Goal: Information Seeking & Learning: Learn about a topic

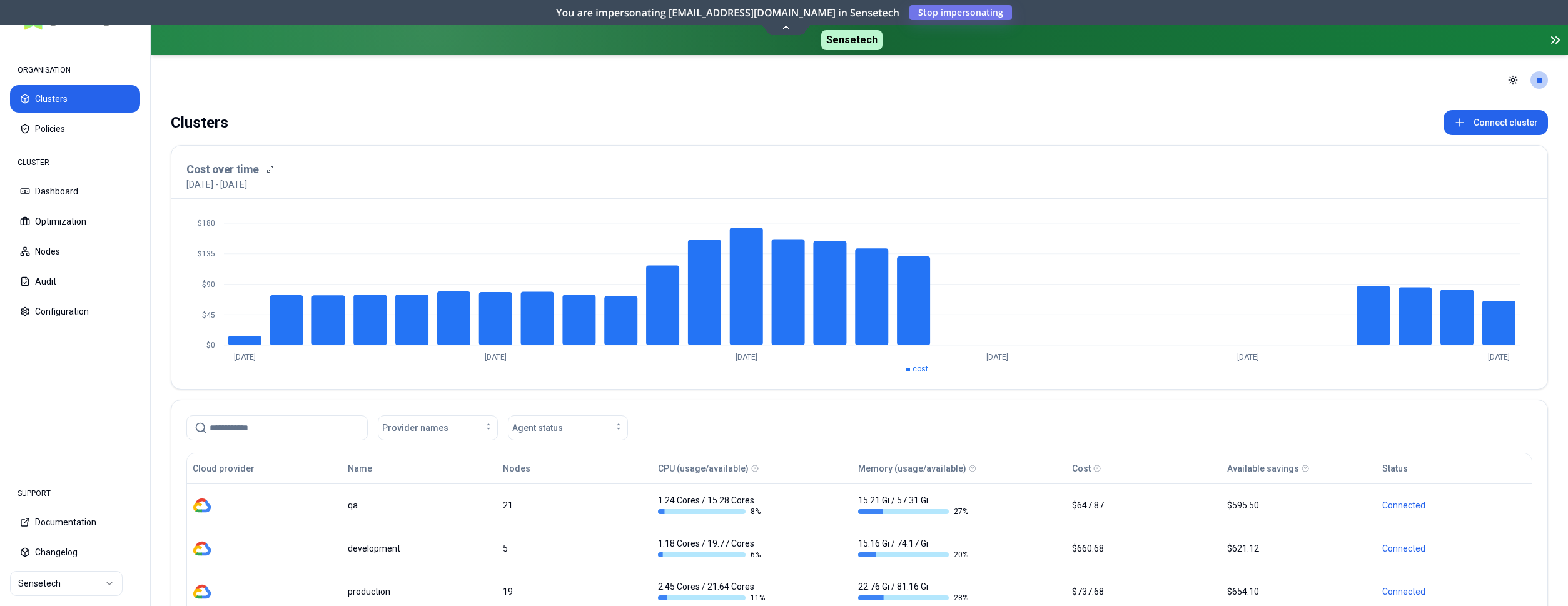
click at [1260, 200] on div "$0 $45 $90 $135 $180 [DATE] [DATE] [DATE] [DATE] Aug [DATE] cost" at bounding box center [859, 294] width 1376 height 191
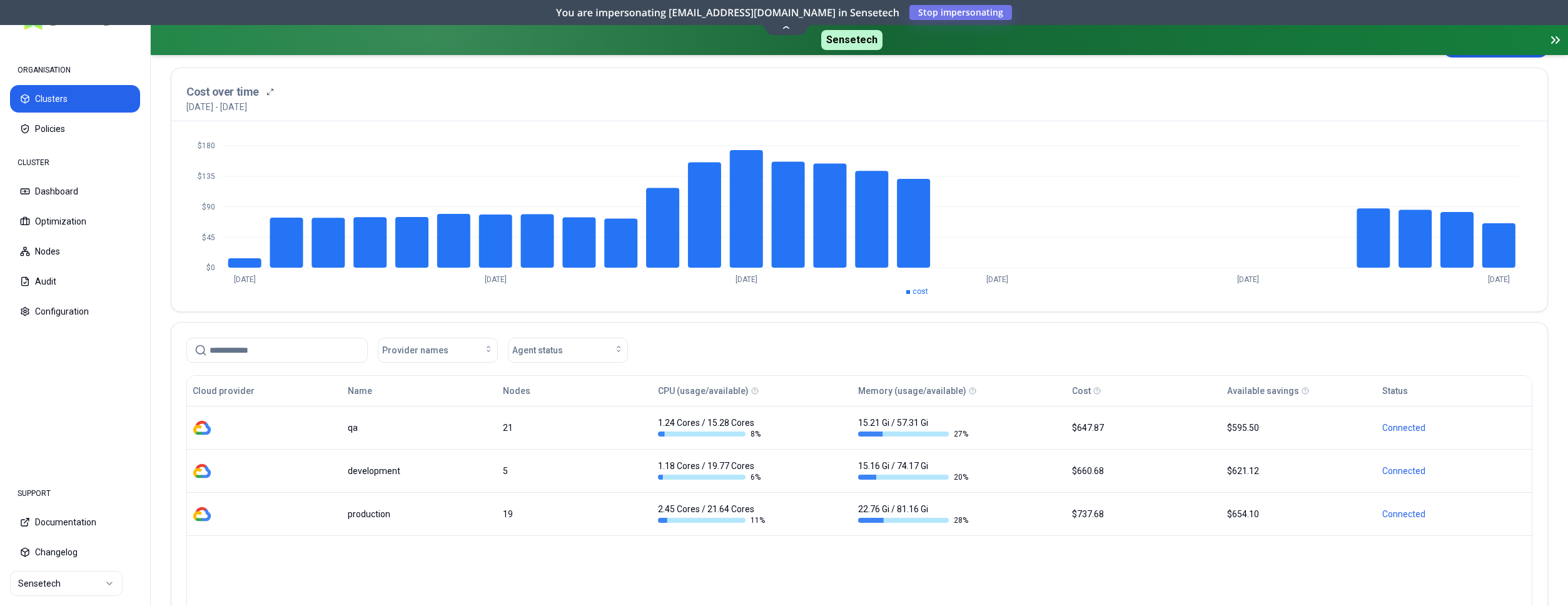
scroll to position [127, 0]
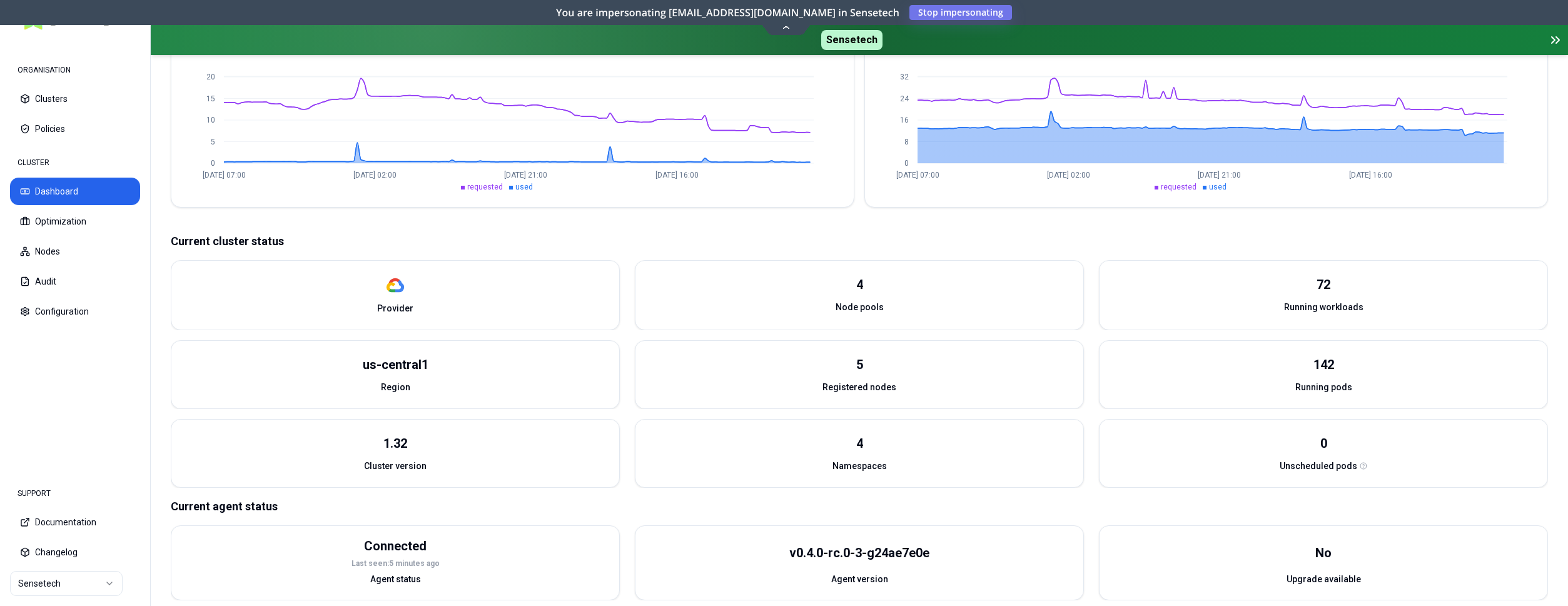
scroll to position [368, 0]
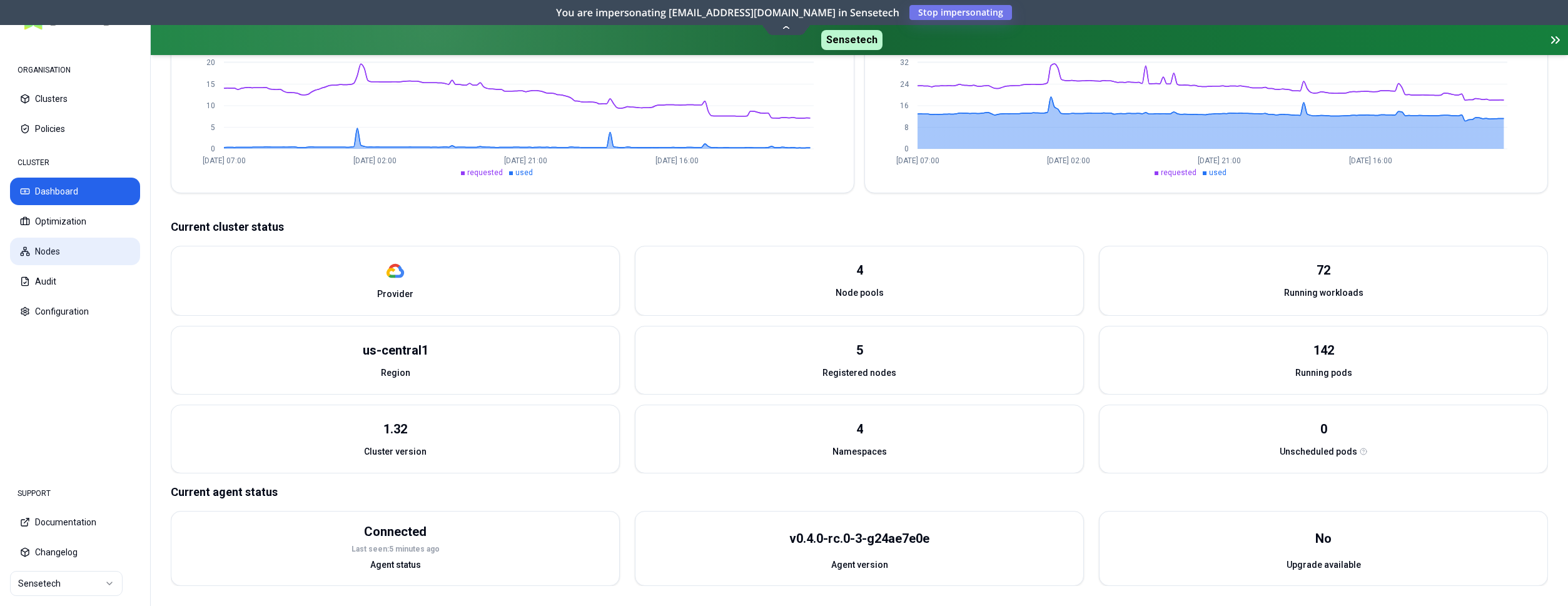
click at [82, 239] on button "Nodes" at bounding box center [75, 252] width 130 height 27
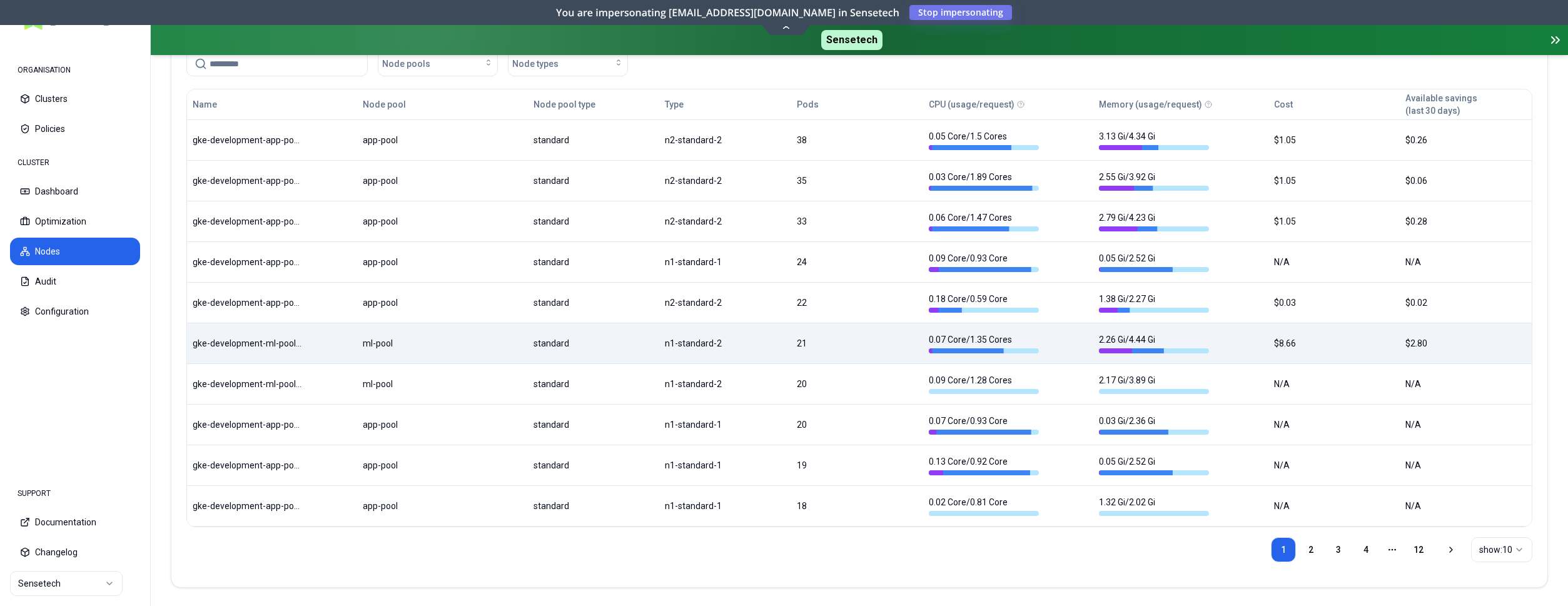
scroll to position [361, 0]
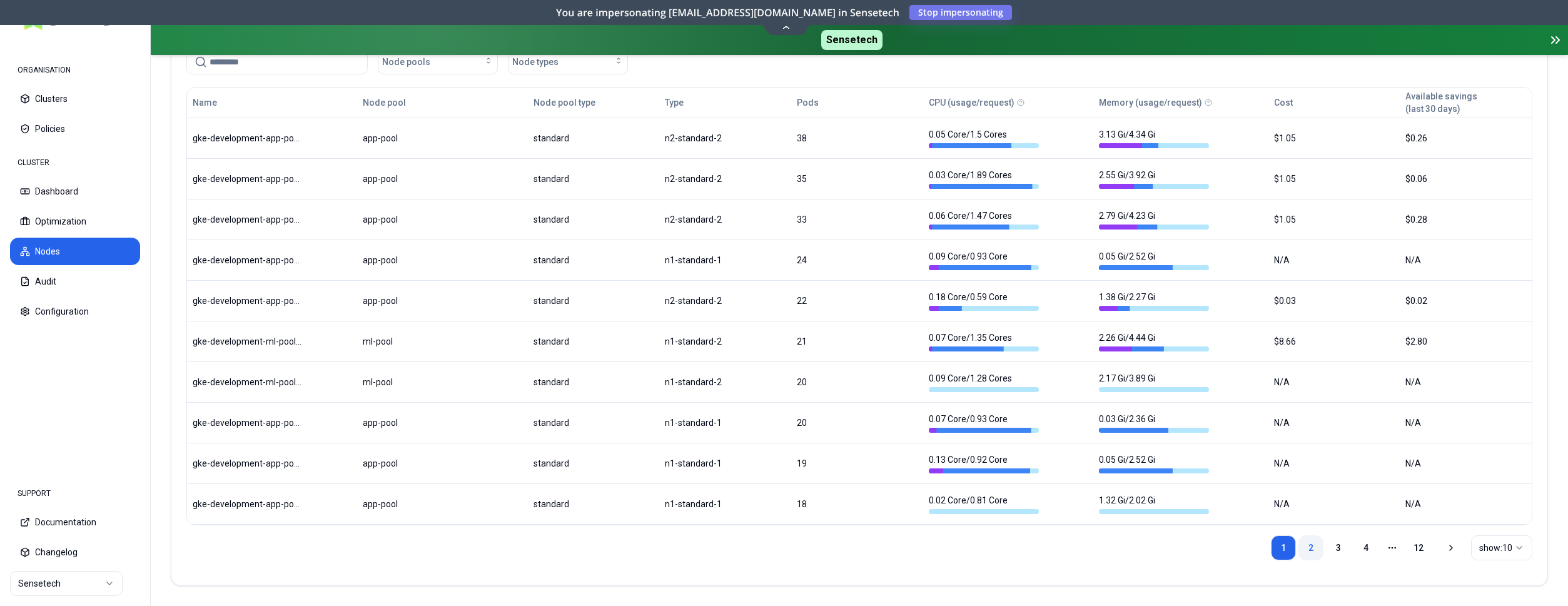
click at [1304, 545] on link "2" at bounding box center [1310, 548] width 25 height 25
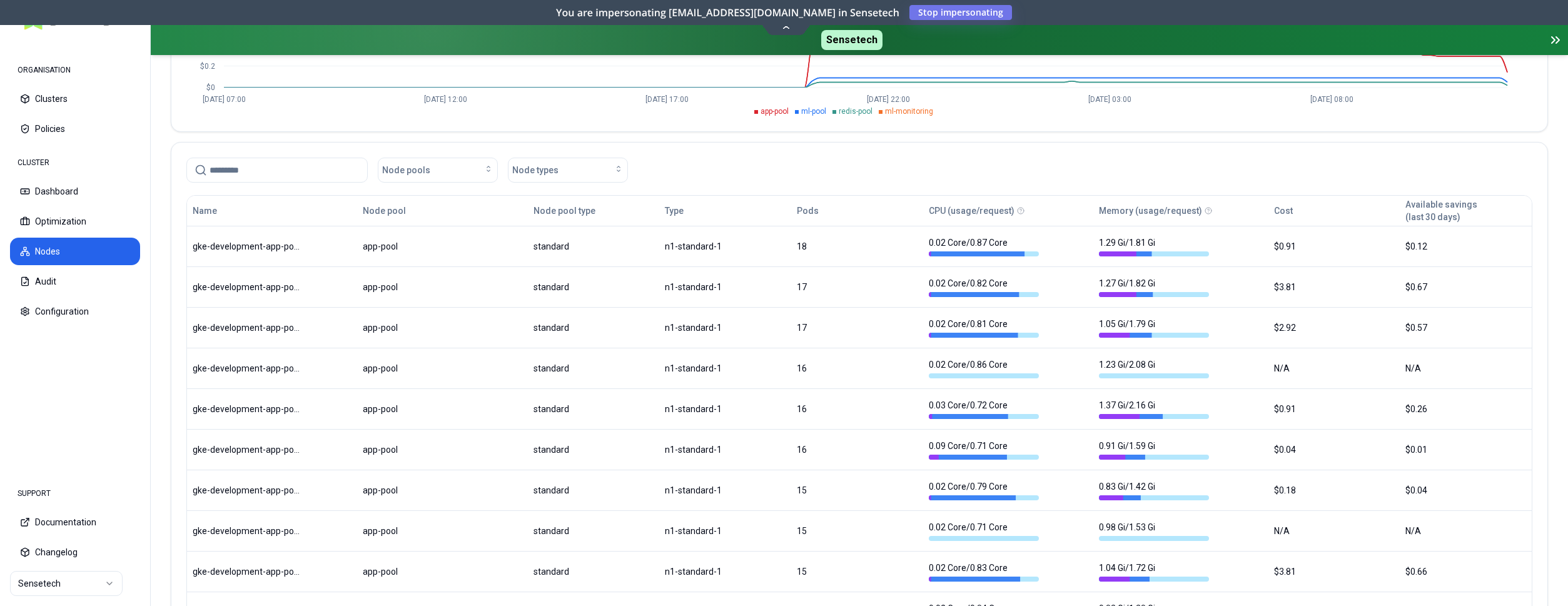
scroll to position [106, 0]
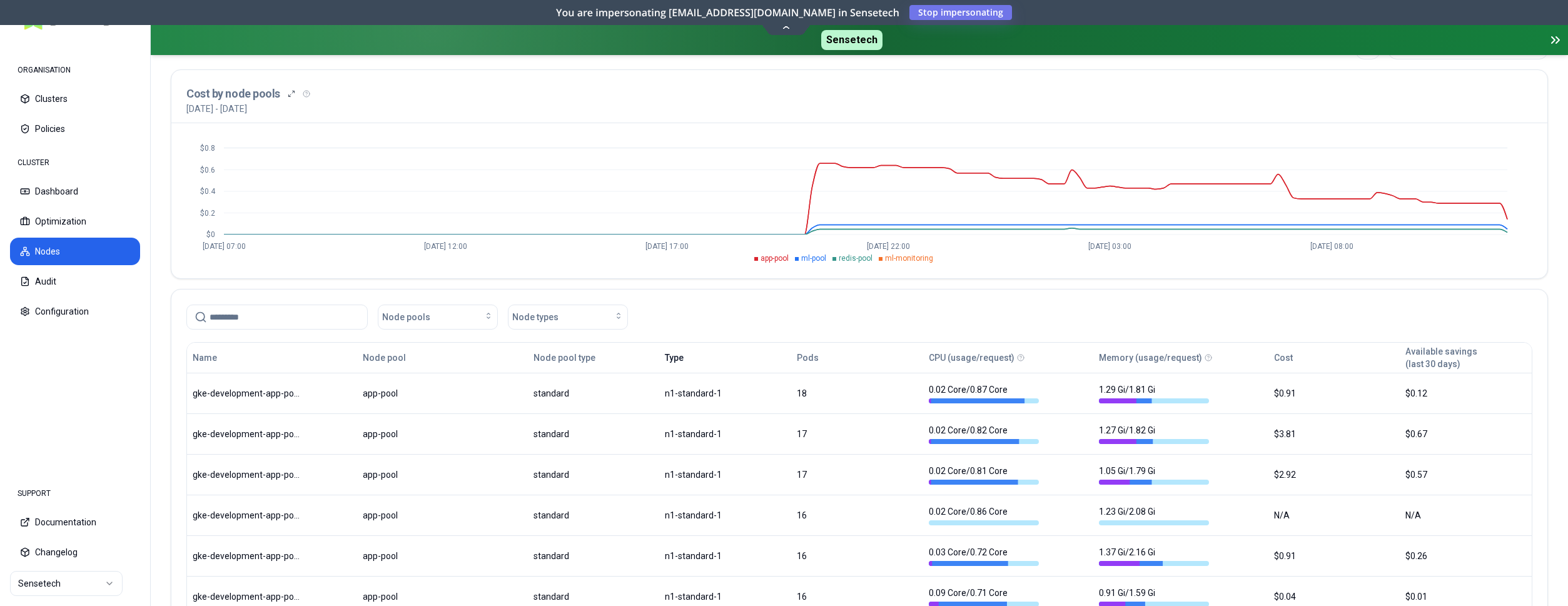
click at [677, 353] on button "Type" at bounding box center [674, 358] width 19 height 25
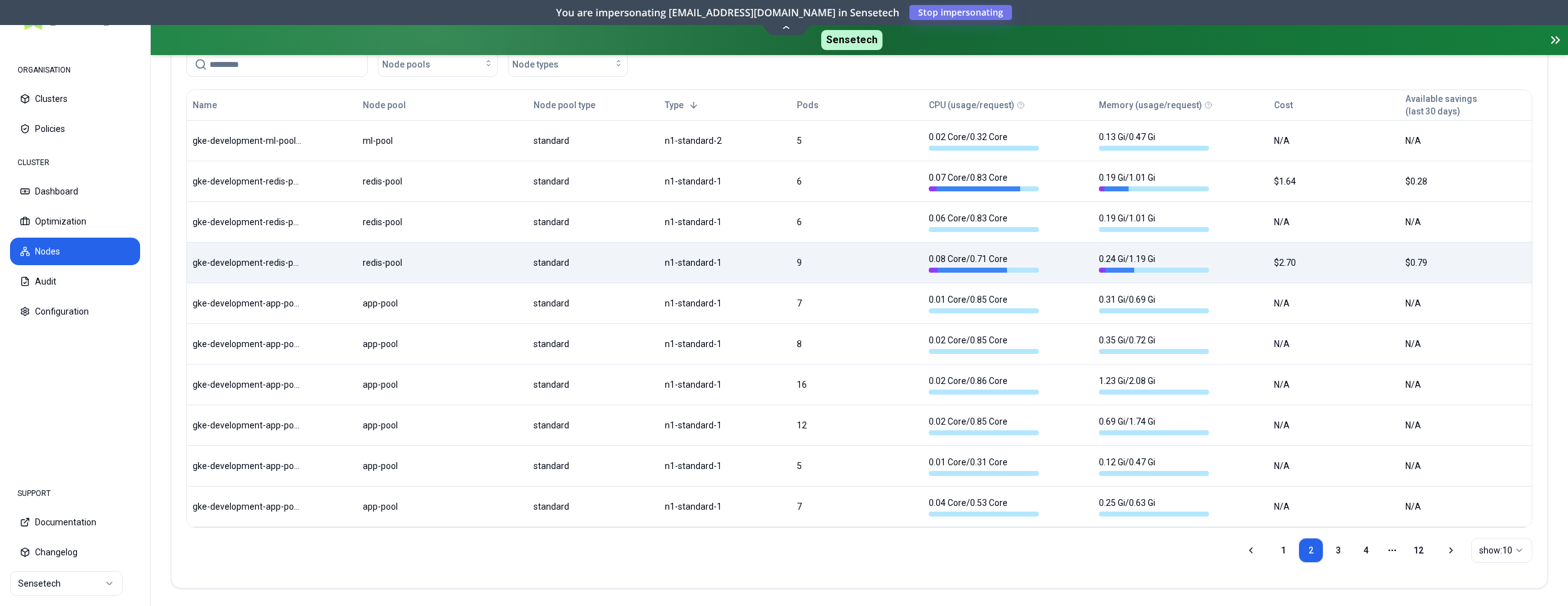
scroll to position [361, 0]
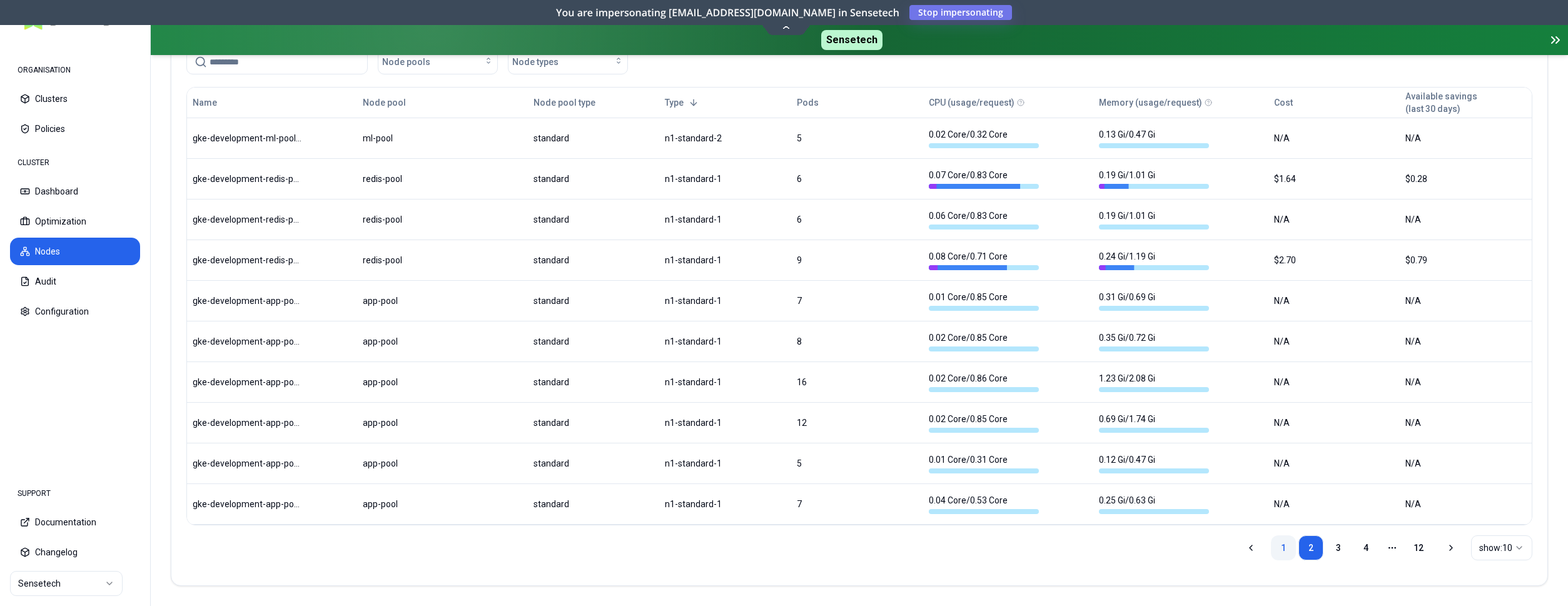
click at [1284, 543] on link "1" at bounding box center [1283, 548] width 25 height 25
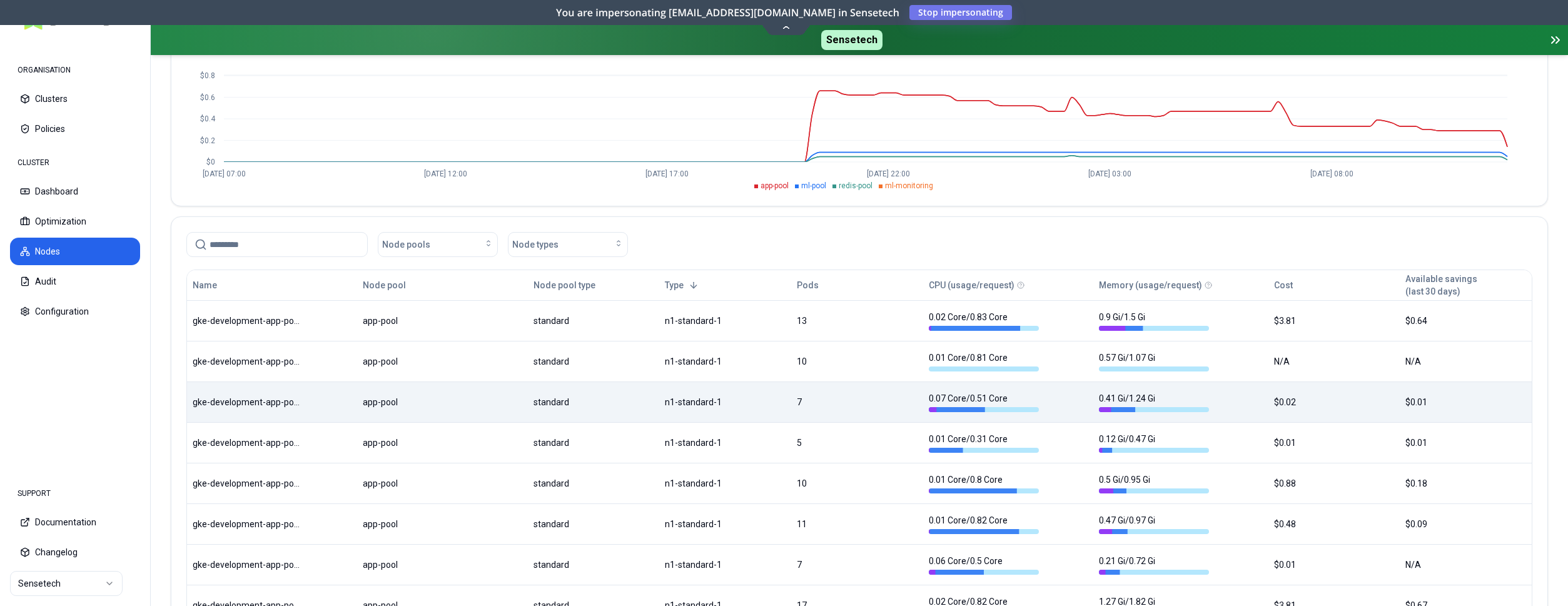
scroll to position [169, 0]
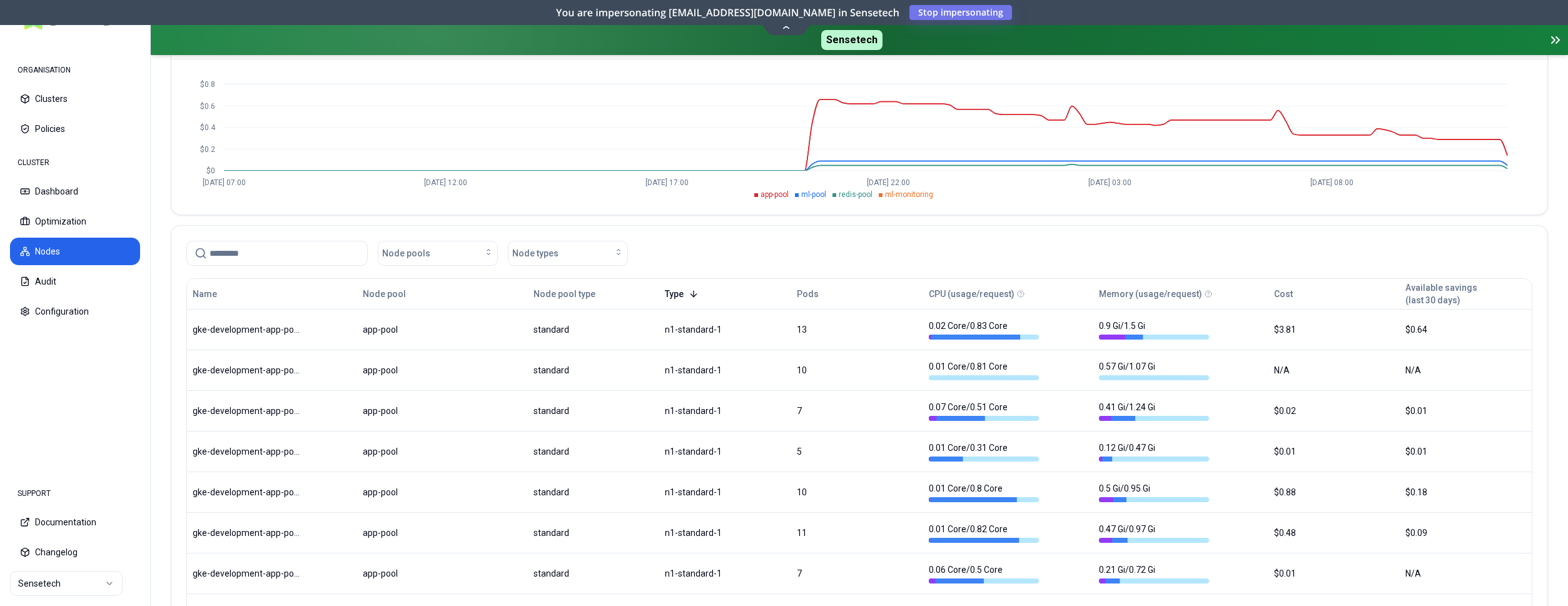
click at [690, 295] on button "Type" at bounding box center [681, 293] width 34 height 25
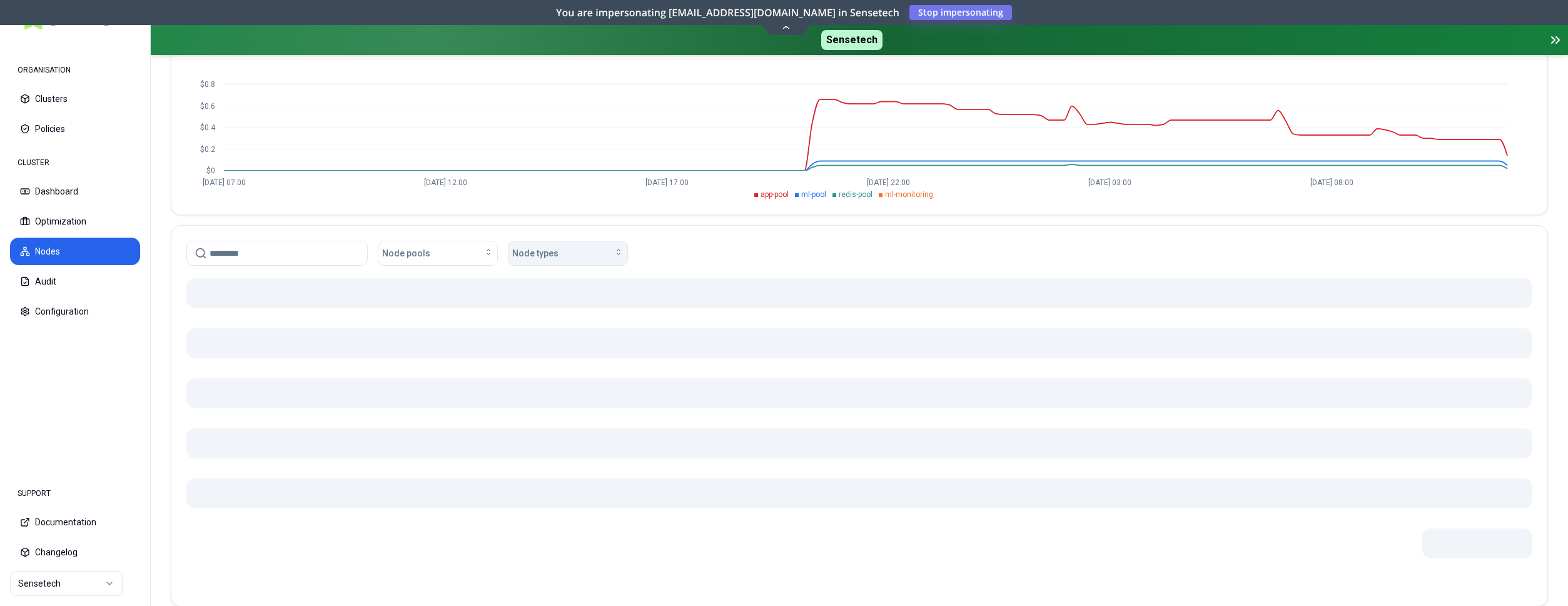
click at [613, 251] on icon "button" at bounding box center [618, 252] width 10 height 10
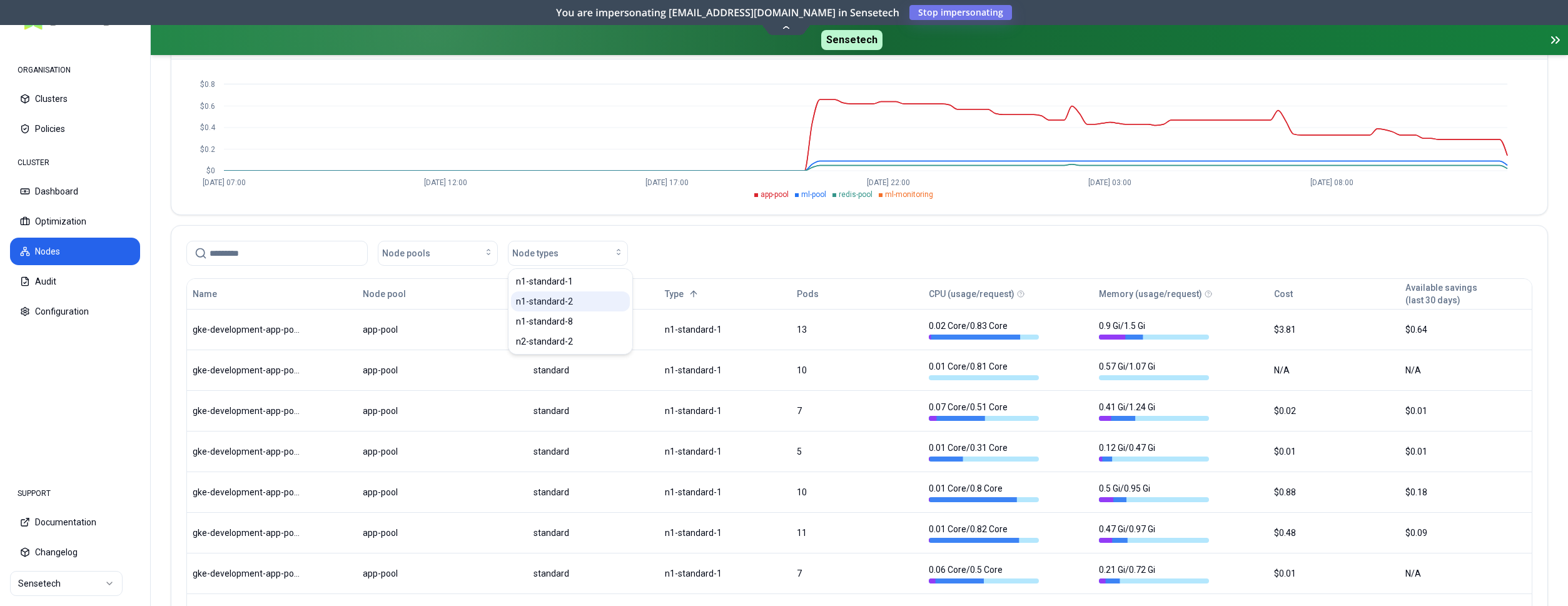
click at [561, 303] on span "n1-standard-2" at bounding box center [544, 301] width 57 height 12
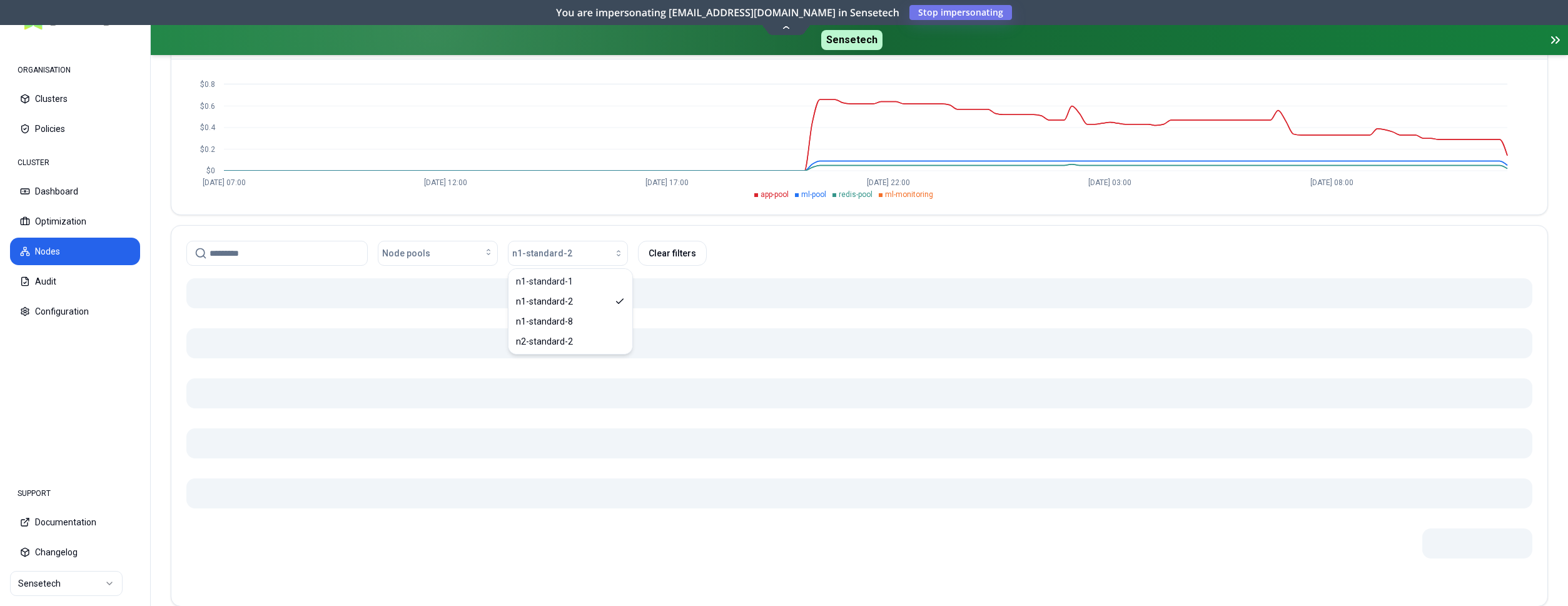
scroll to position [162, 0]
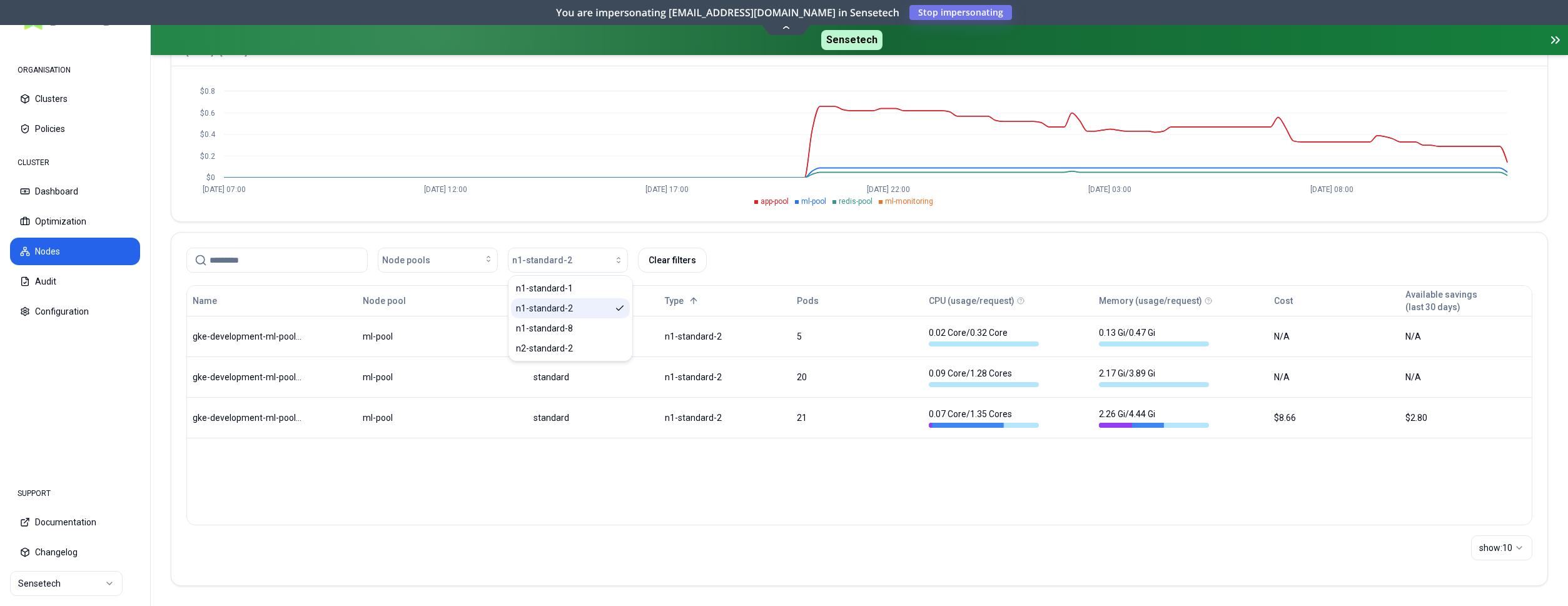
click at [616, 309] on icon "Suggestions" at bounding box center [619, 308] width 7 height 5
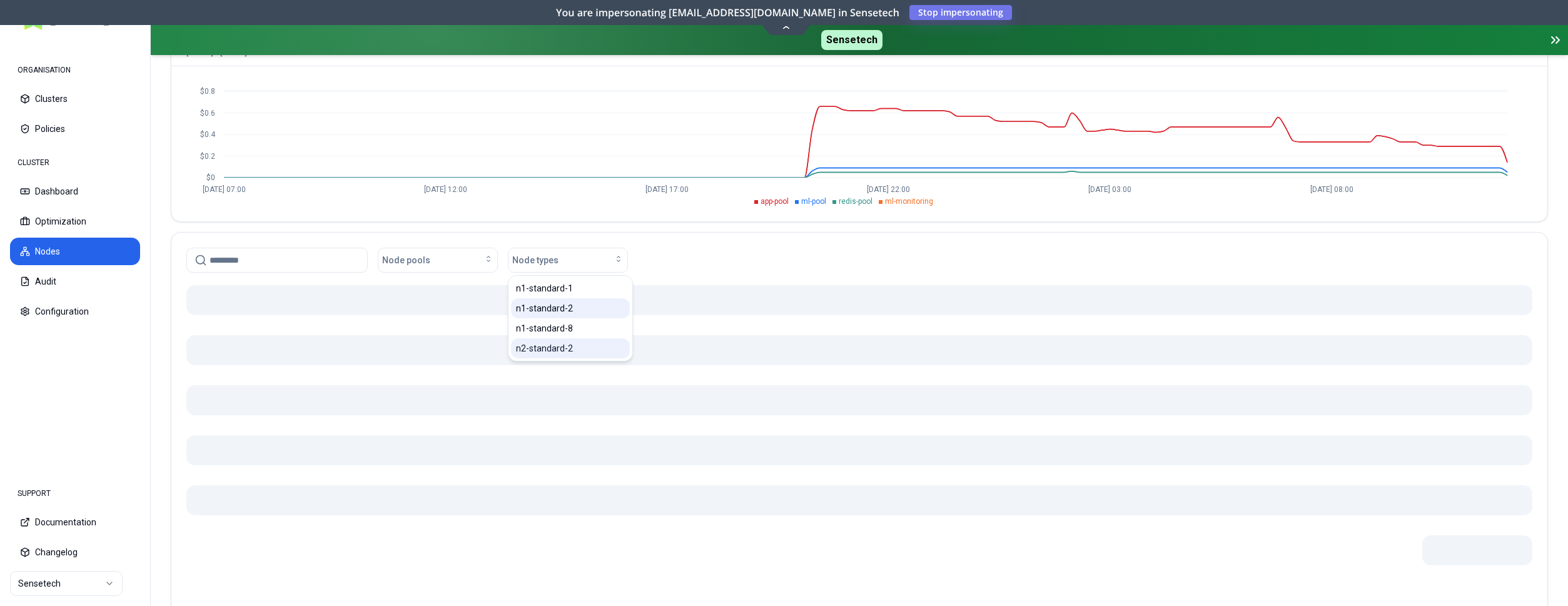
click at [619, 349] on div "n2-standard-2" at bounding box center [571, 348] width 119 height 20
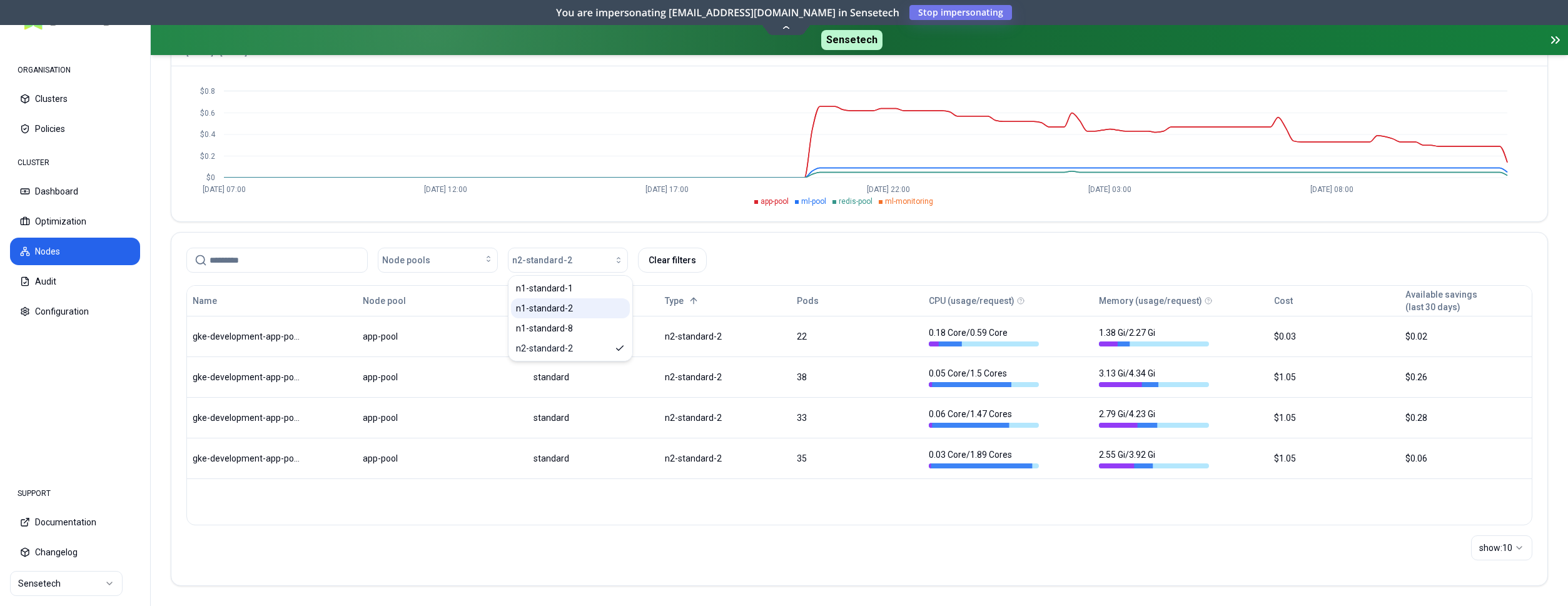
click at [756, 252] on div "Node pools n2-standard-2 Clear filters" at bounding box center [859, 260] width 1346 height 25
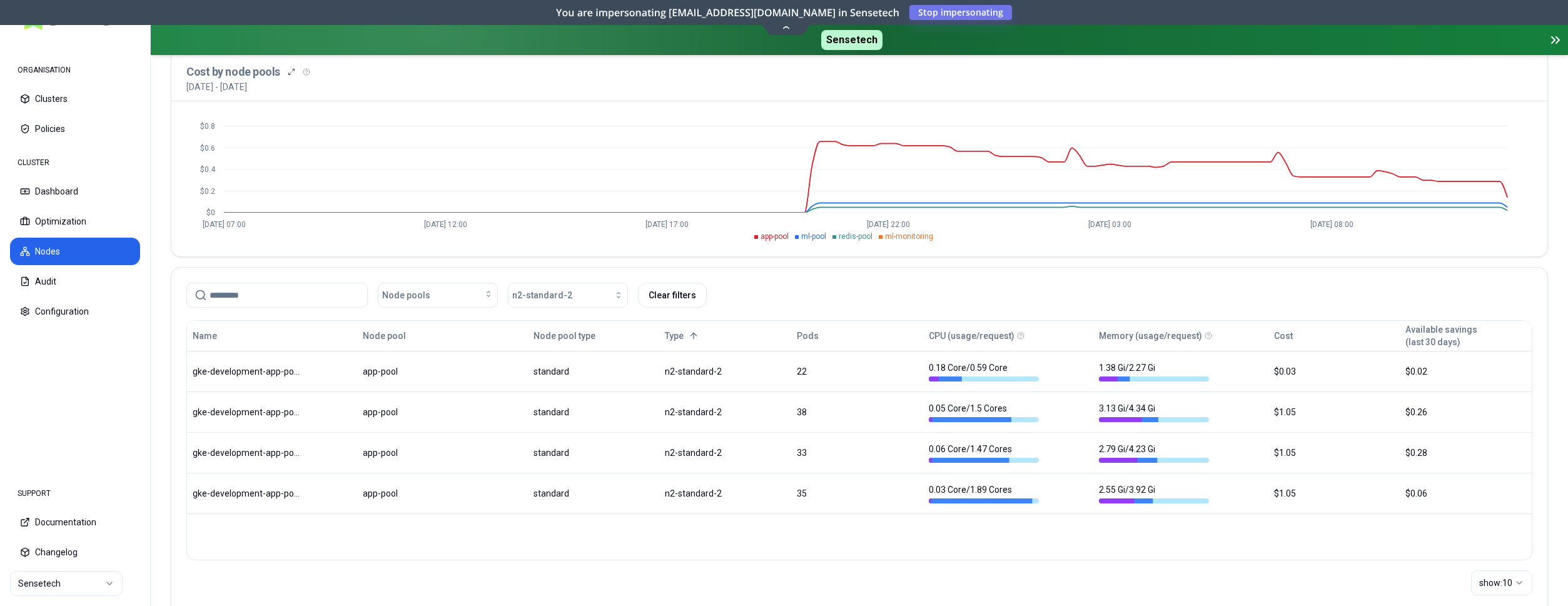
scroll to position [64, 0]
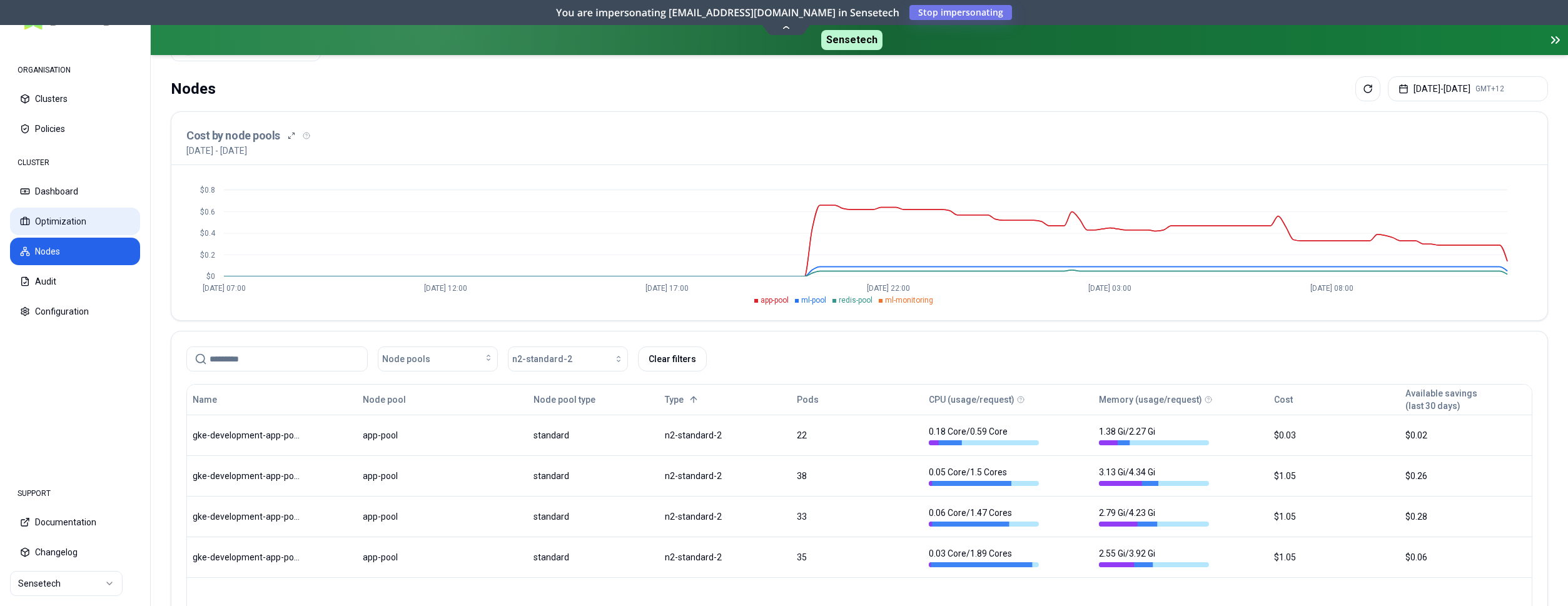
click at [95, 214] on button "Optimization" at bounding box center [75, 221] width 130 height 27
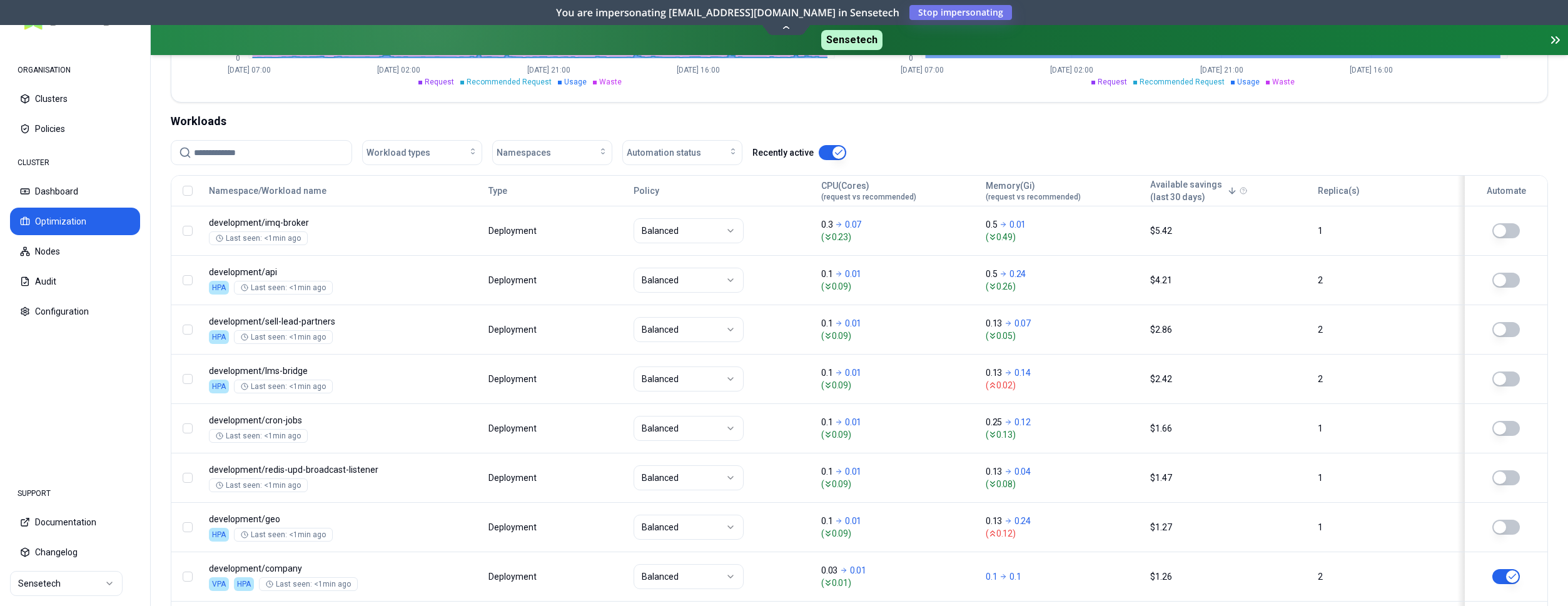
scroll to position [99, 0]
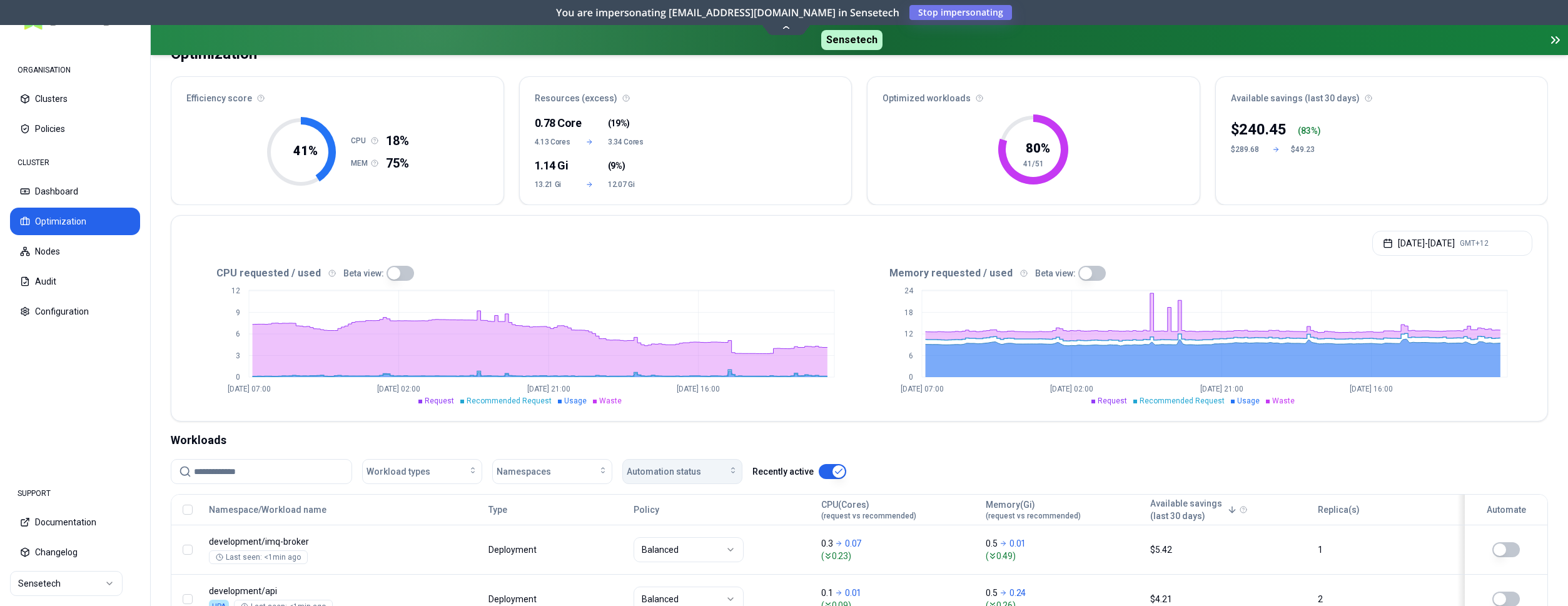
click at [662, 471] on span "Automation status" at bounding box center [664, 472] width 75 height 12
click at [664, 494] on div "on" at bounding box center [685, 500] width 119 height 20
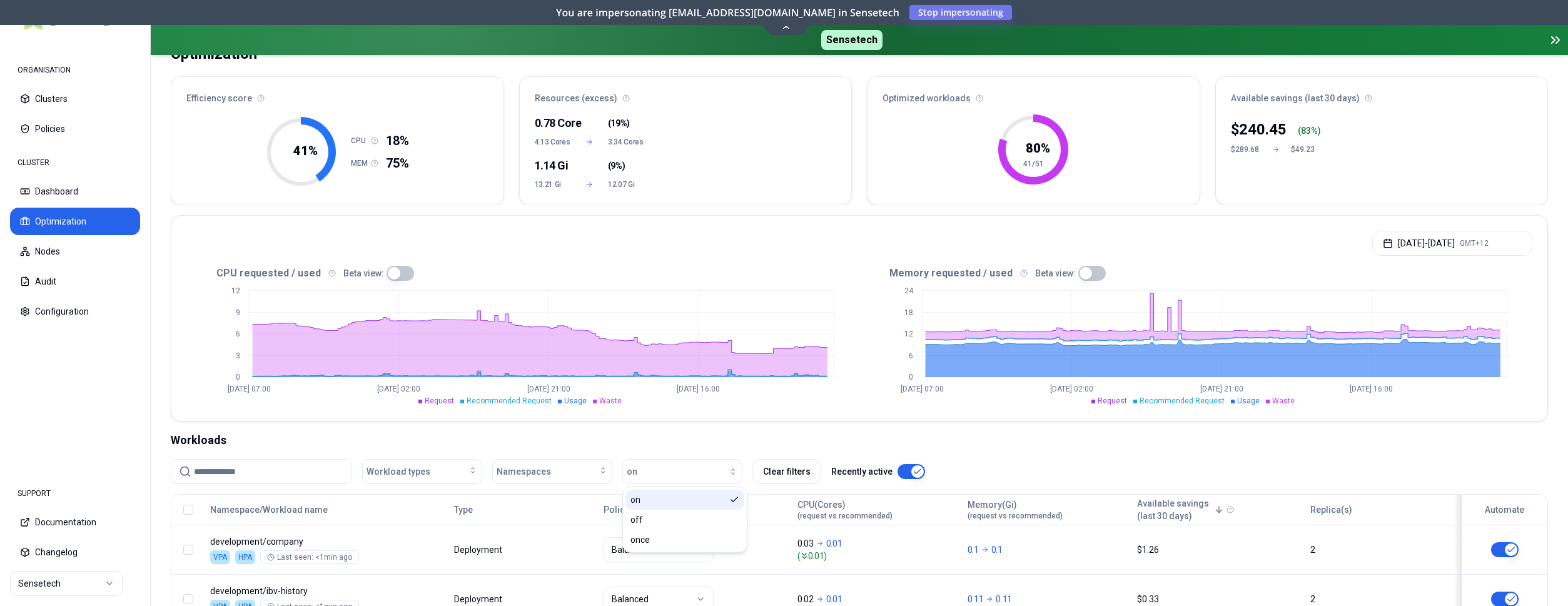
click at [727, 501] on div "on" at bounding box center [685, 500] width 119 height 20
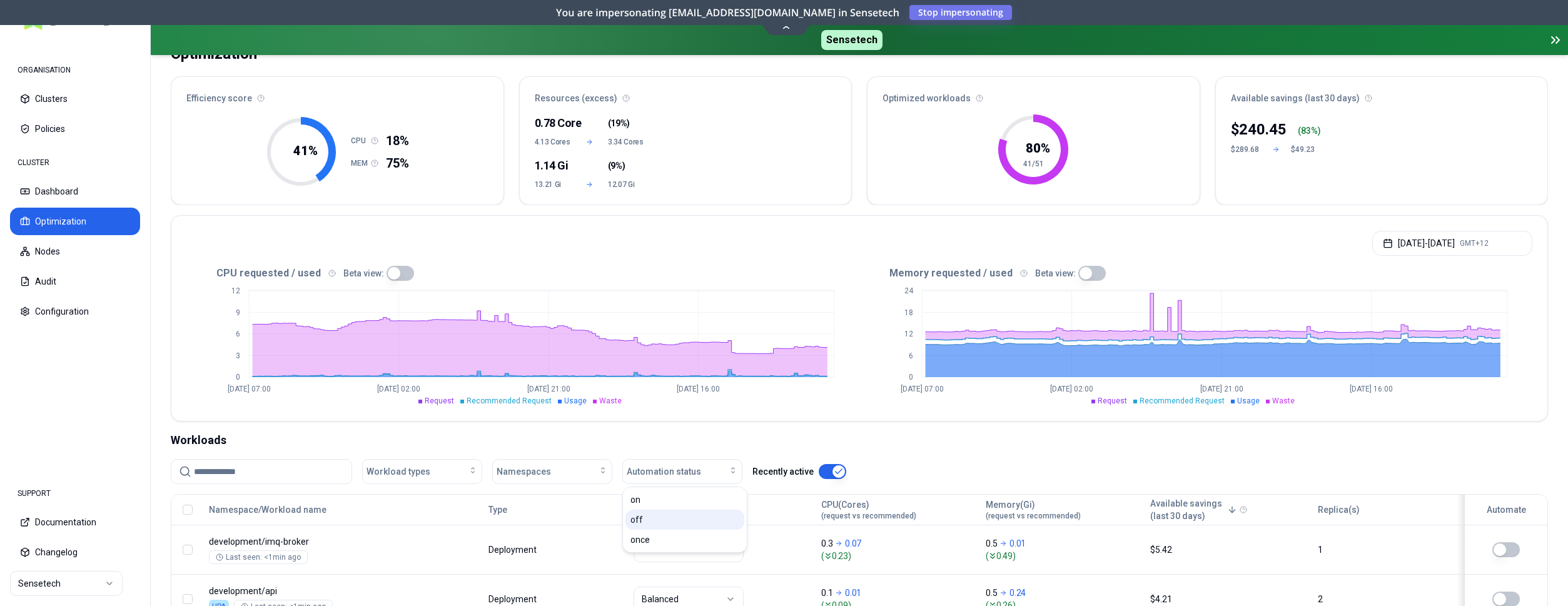
click at [708, 518] on div "off" at bounding box center [685, 520] width 119 height 20
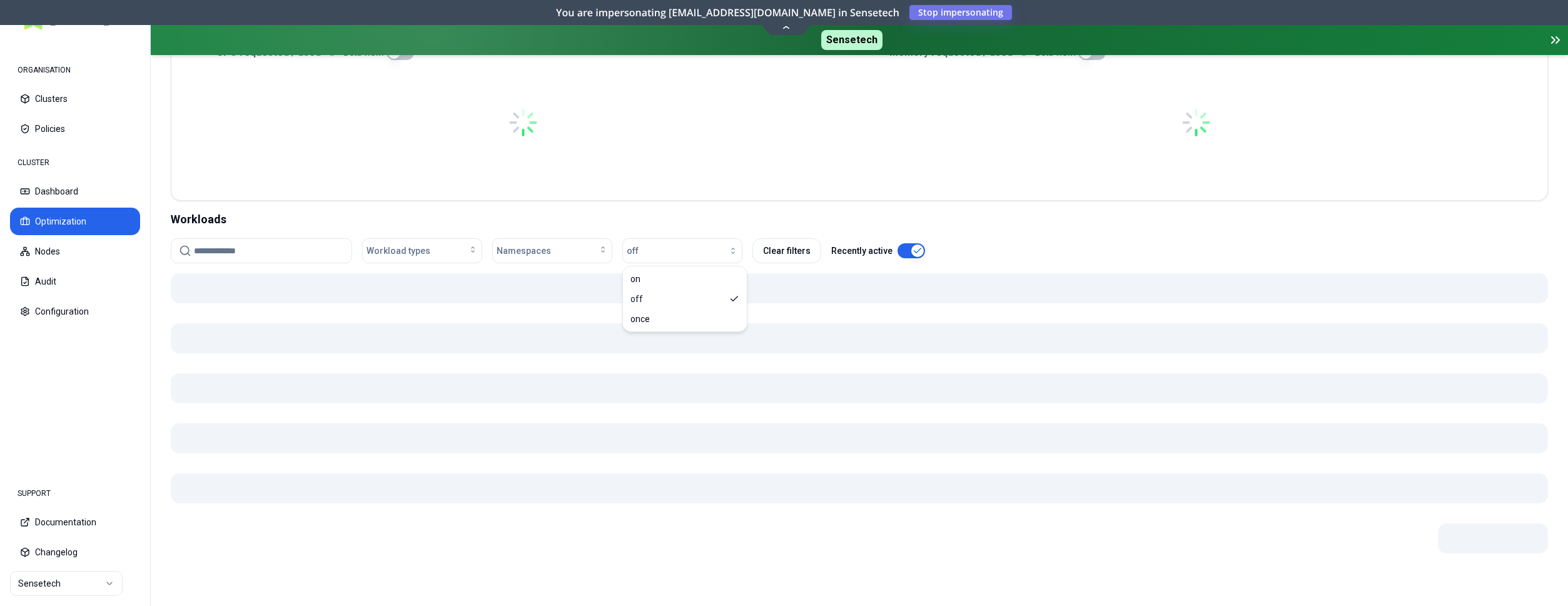
scroll to position [319, 0]
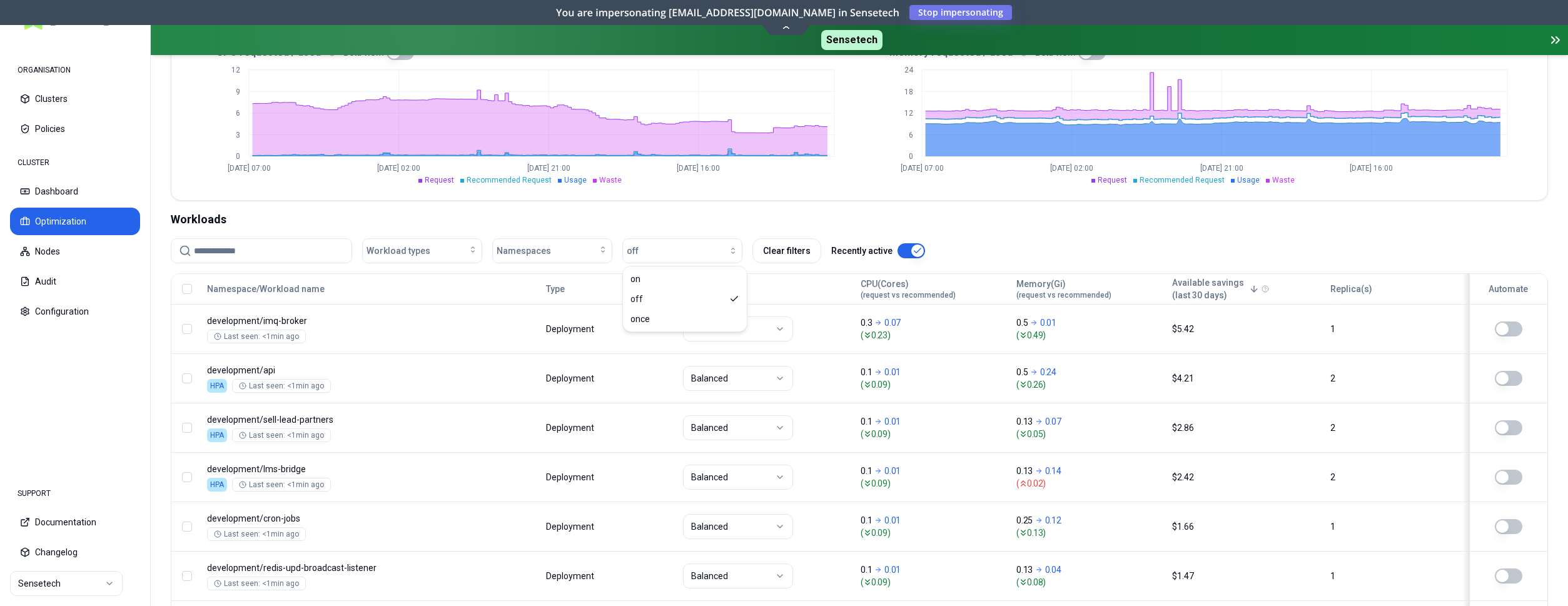
click at [1006, 209] on div "Optimization Efficiency score 41 % CPU 18% MEM 75% Resources (excess) 0.78 Core…" at bounding box center [859, 340] width 1417 height 1049
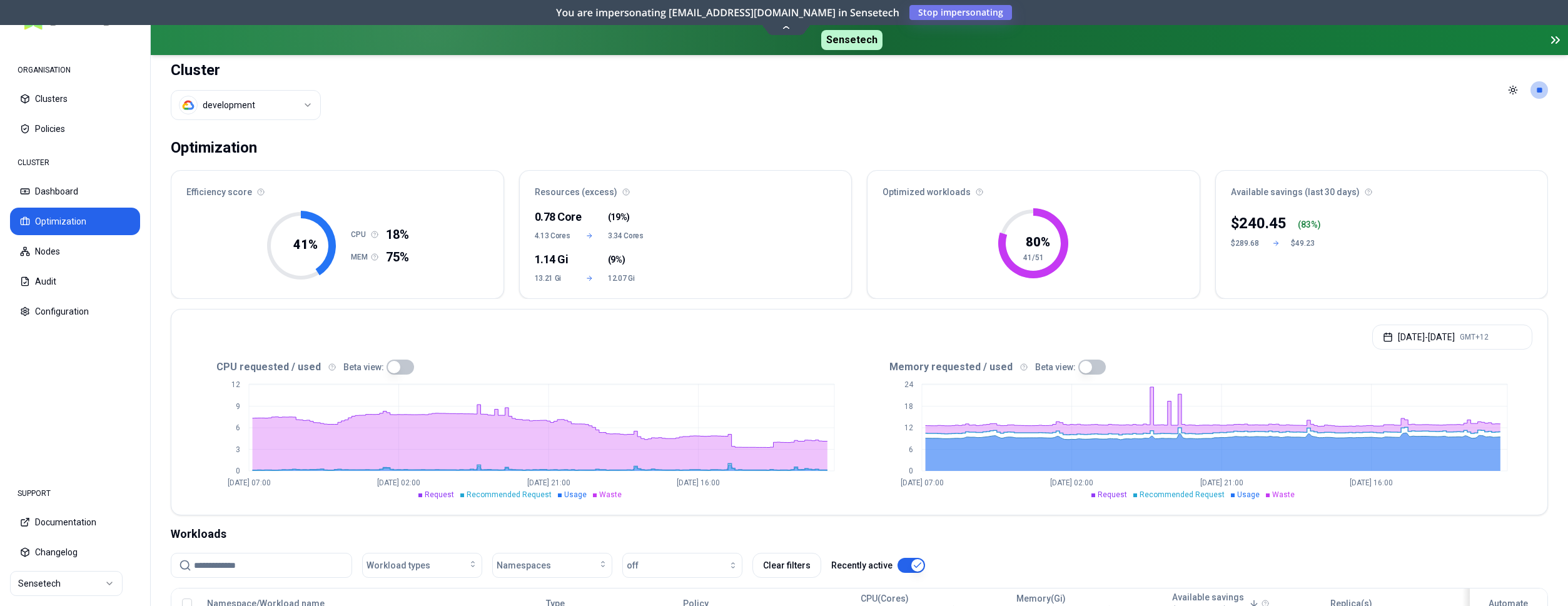
scroll to position [1, 0]
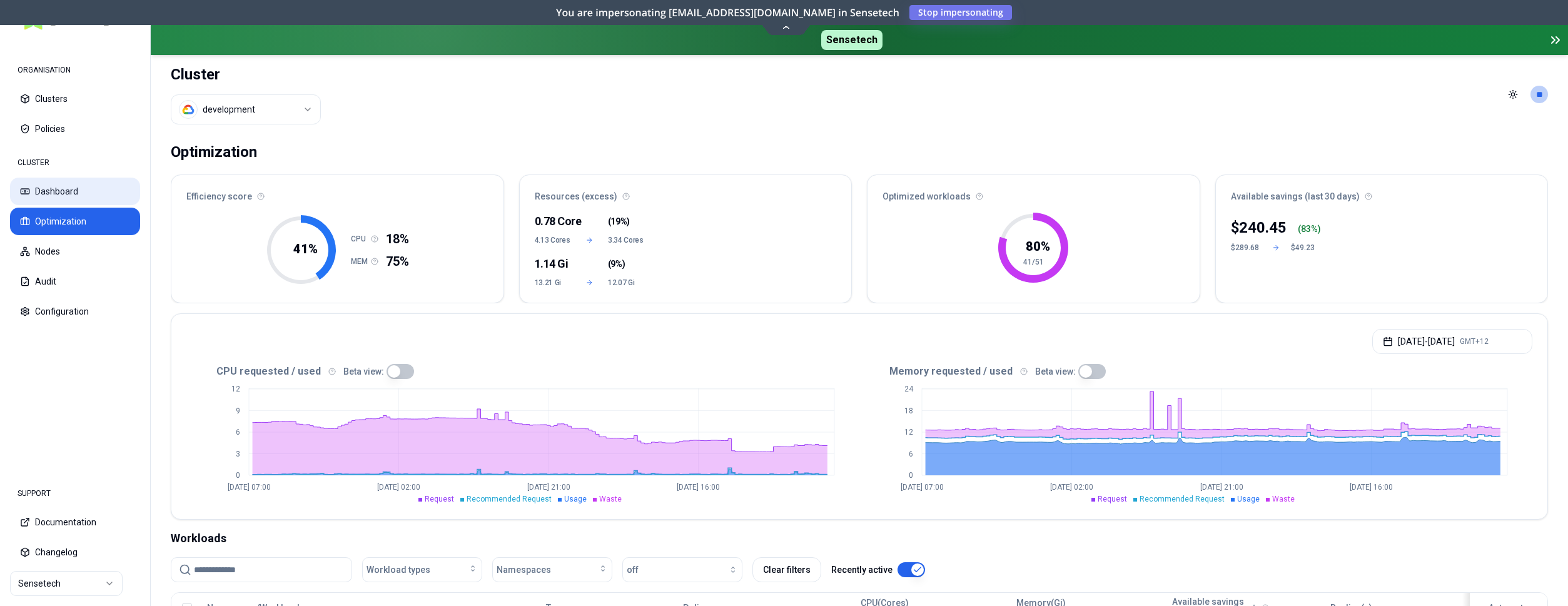
click at [87, 196] on button "Dashboard" at bounding box center [75, 191] width 130 height 27
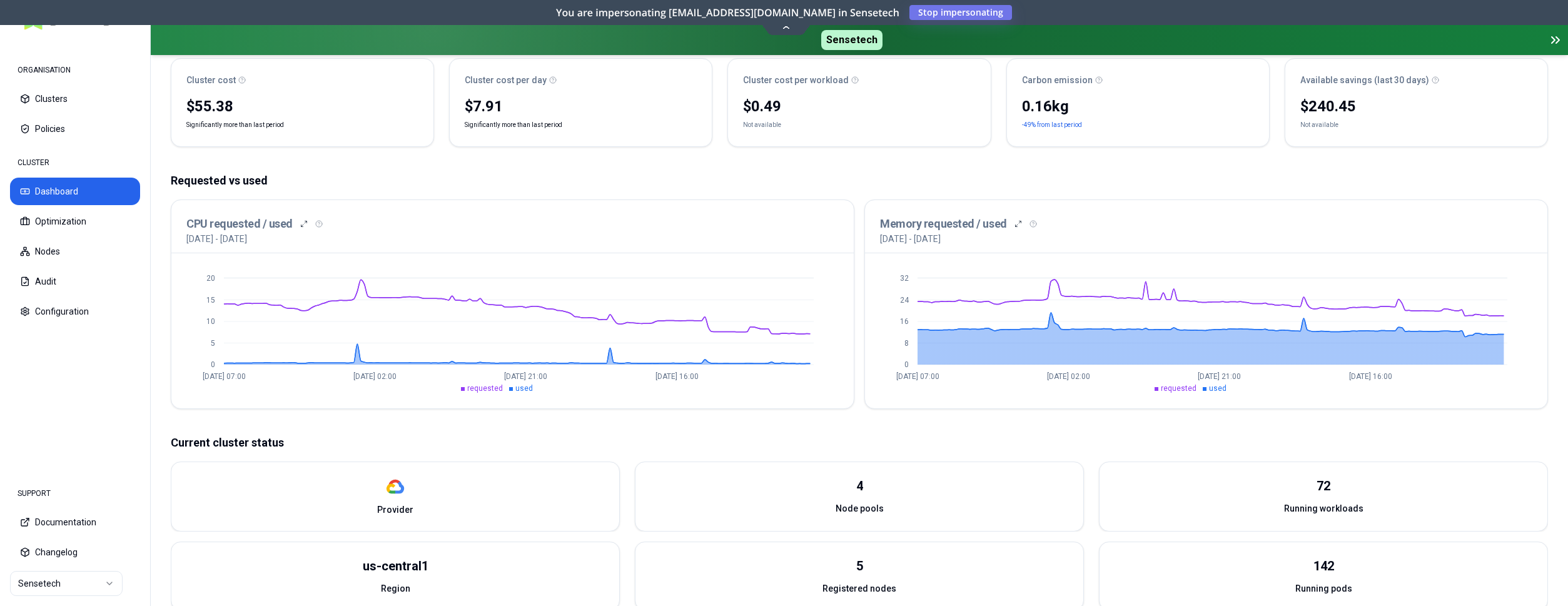
scroll to position [127, 0]
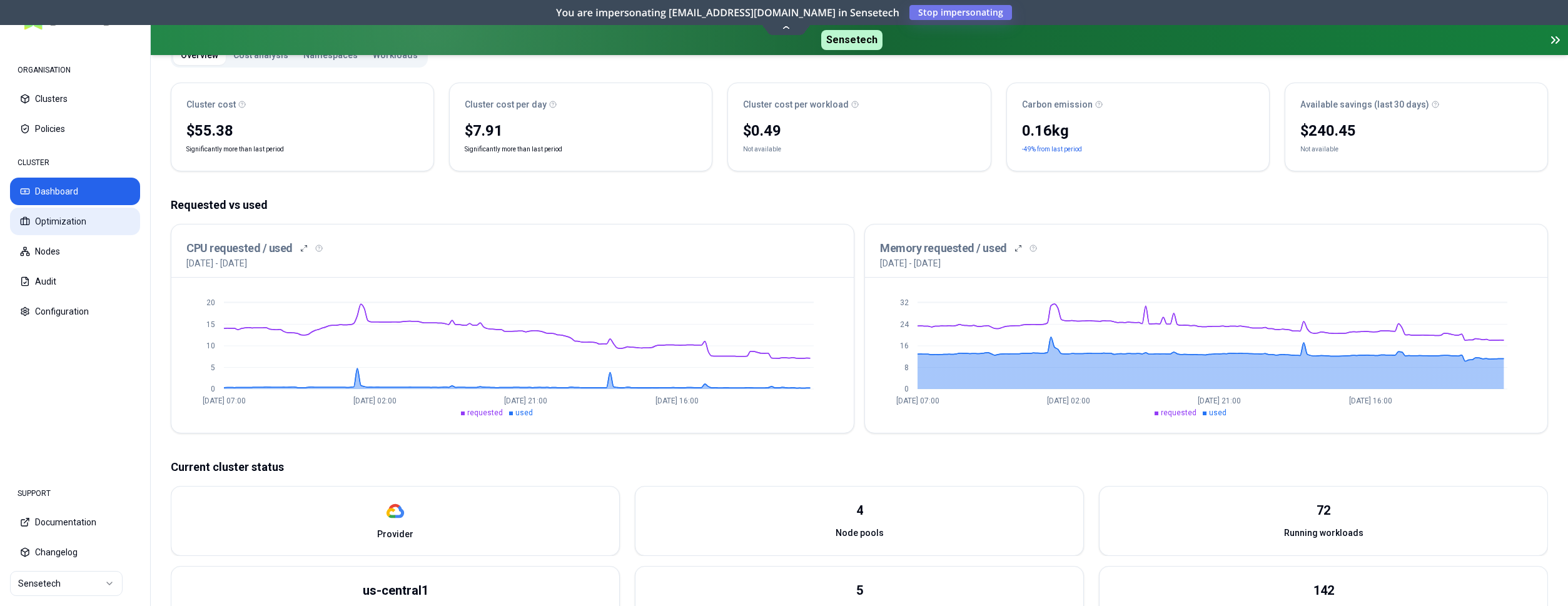
click at [65, 218] on button "Optimization" at bounding box center [75, 221] width 130 height 27
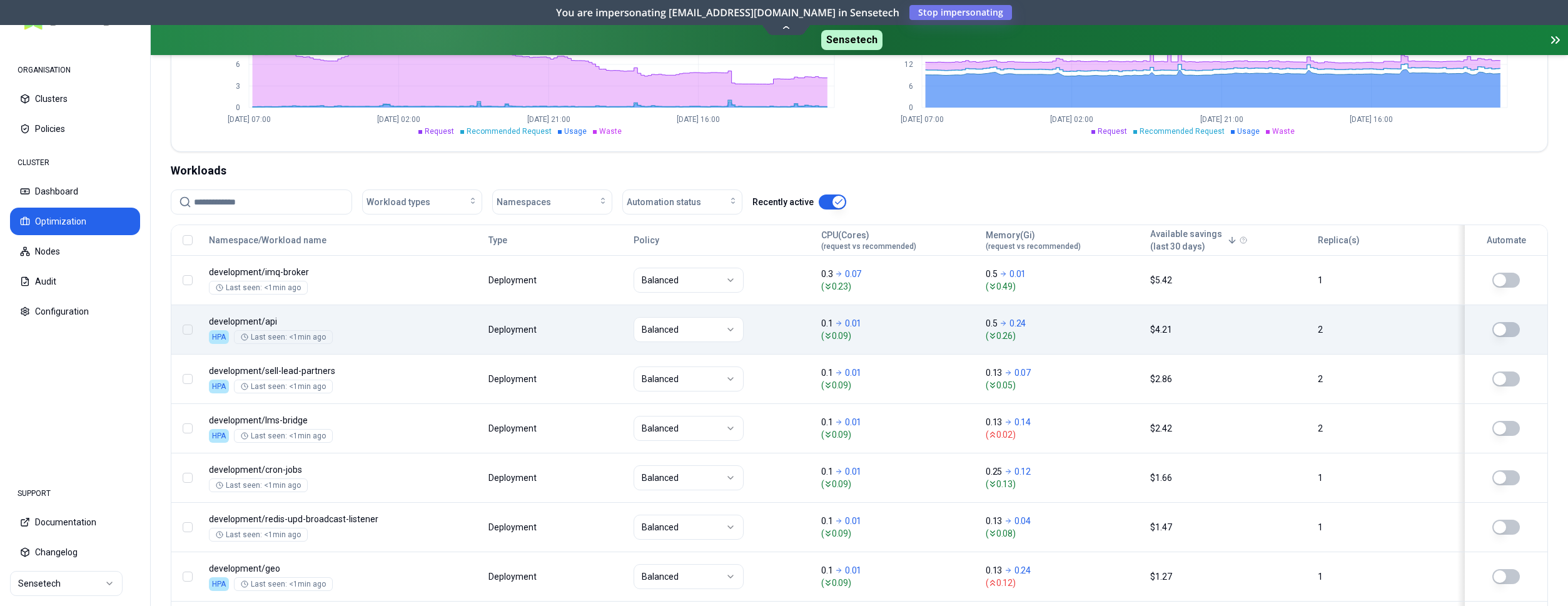
scroll to position [383, 0]
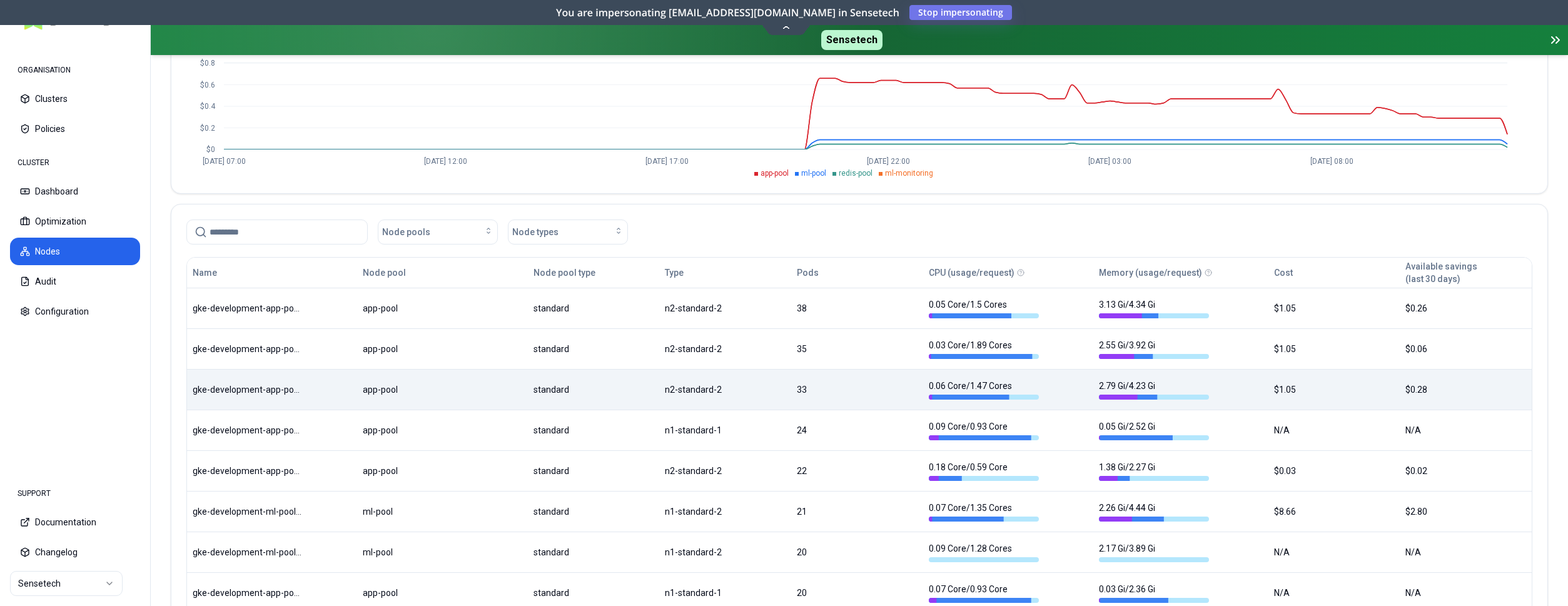
scroll to position [191, 0]
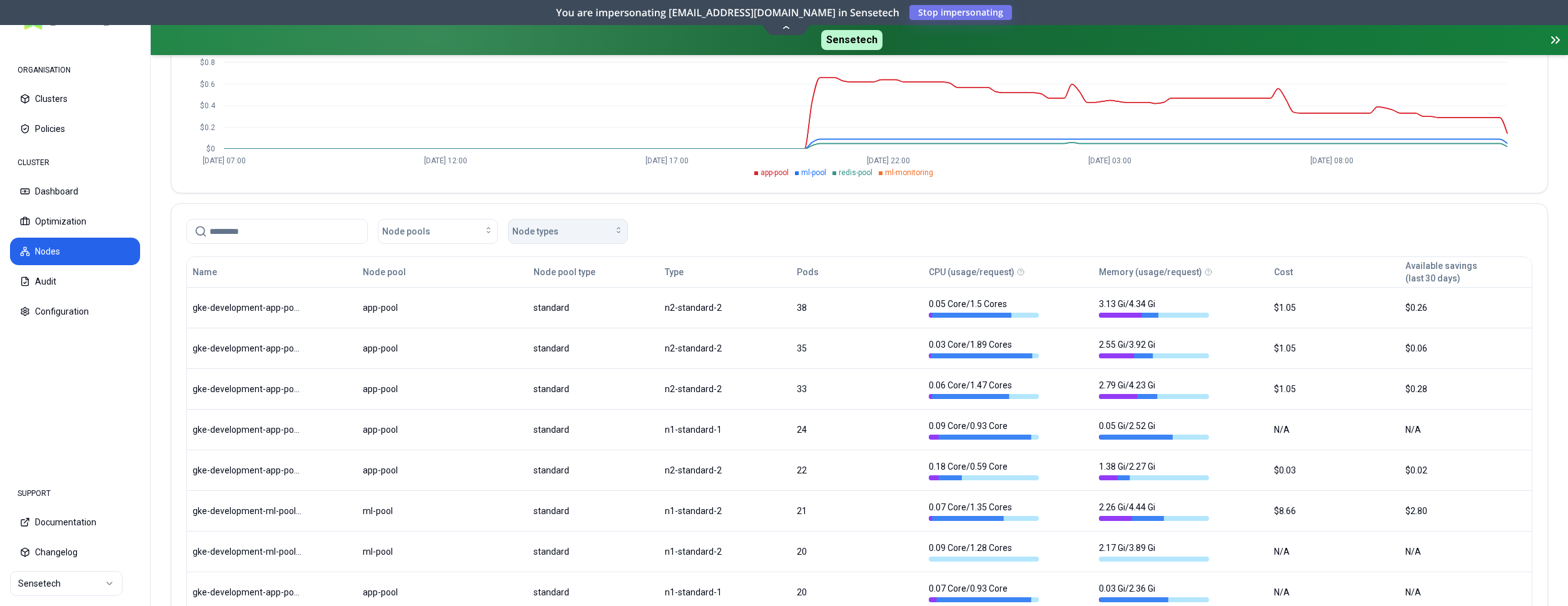
click at [568, 229] on div "Node types" at bounding box center [568, 231] width 111 height 12
click at [574, 319] on div "n2-standard-2" at bounding box center [571, 319] width 119 height 20
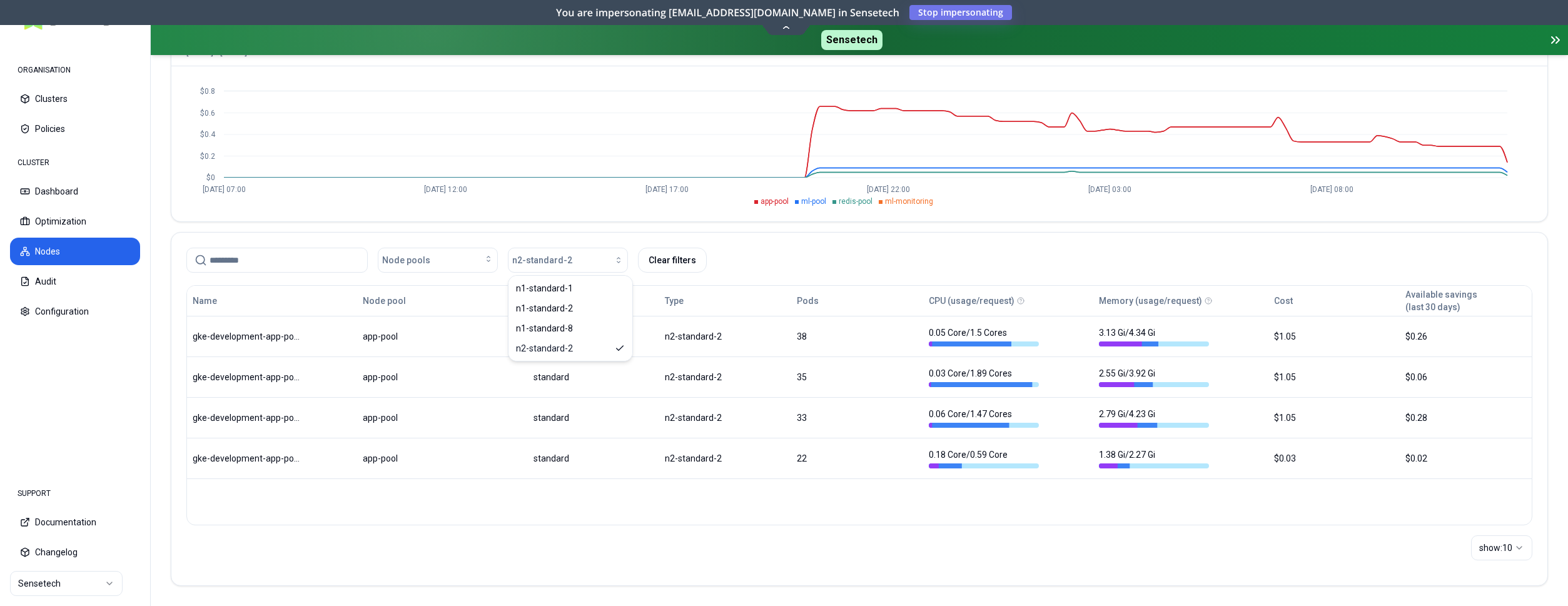
scroll to position [162, 0]
click at [874, 270] on div "Node pools n2-standard-2 Clear filters" at bounding box center [859, 260] width 1346 height 25
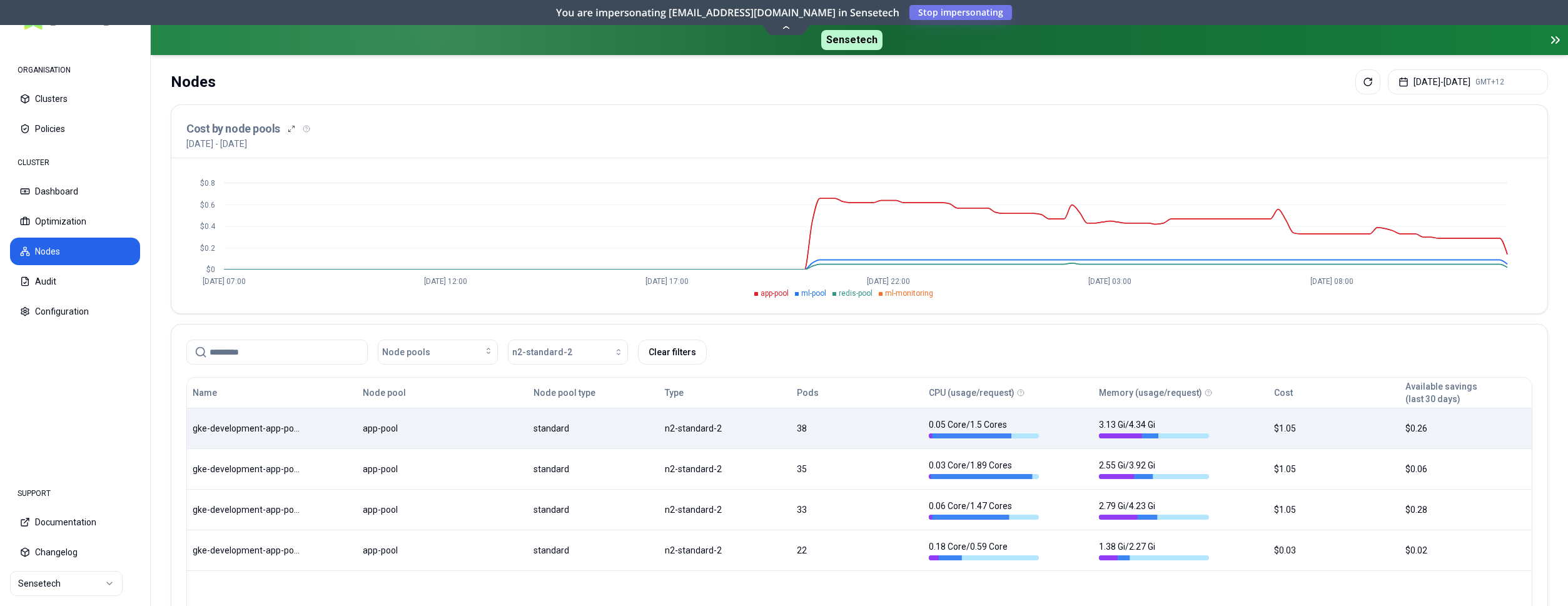
scroll to position [99, 0]
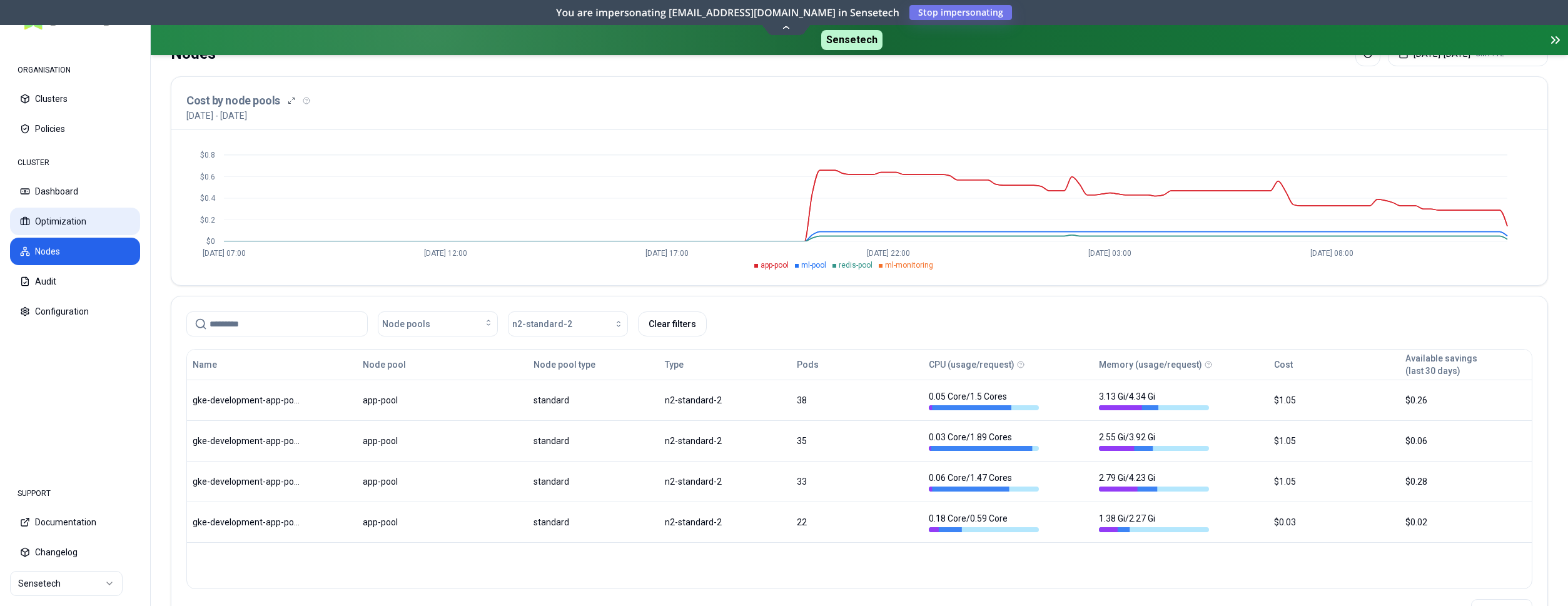
click at [58, 215] on button "Optimization" at bounding box center [75, 221] width 130 height 27
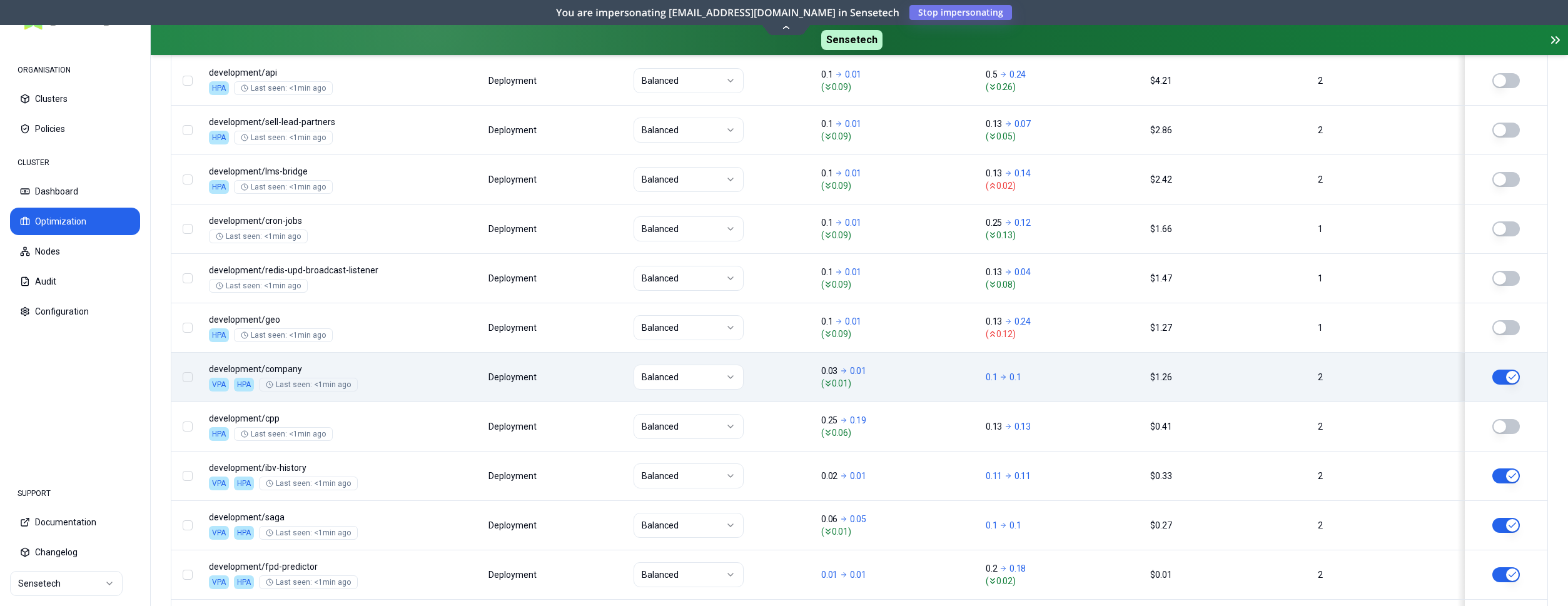
scroll to position [574, 0]
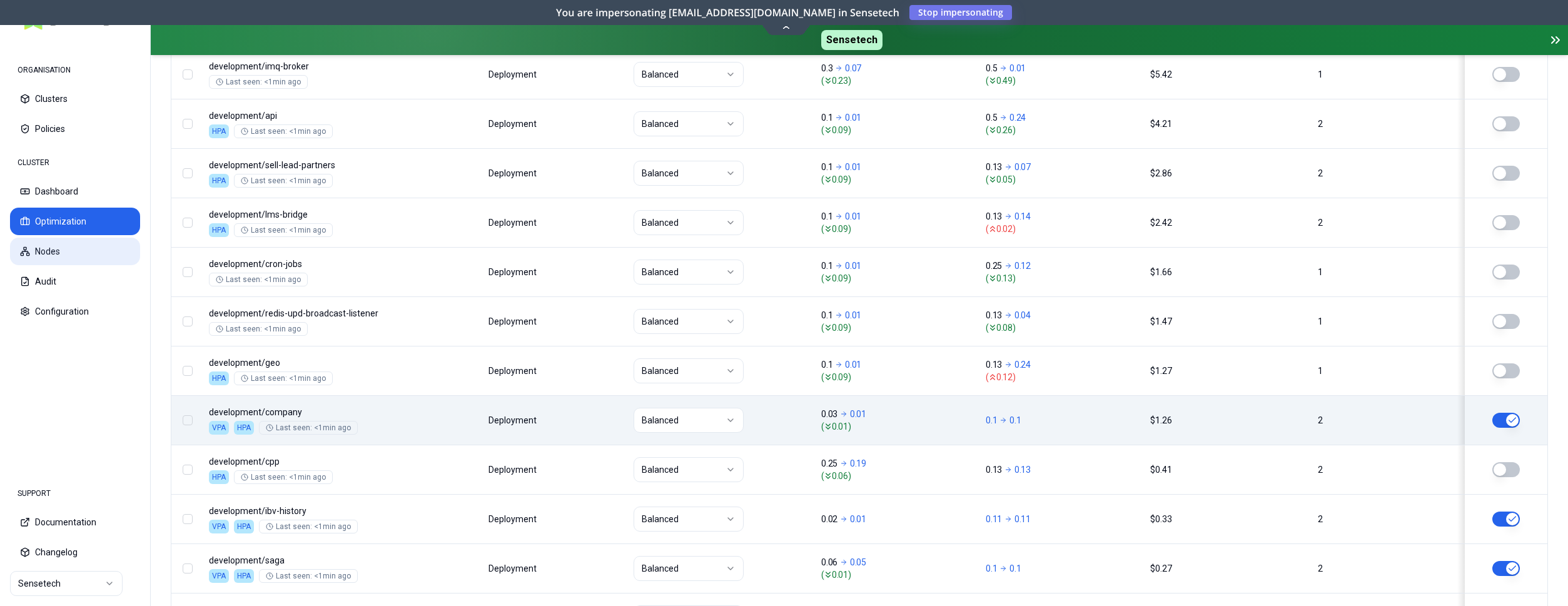
click at [52, 249] on button "Nodes" at bounding box center [75, 252] width 130 height 27
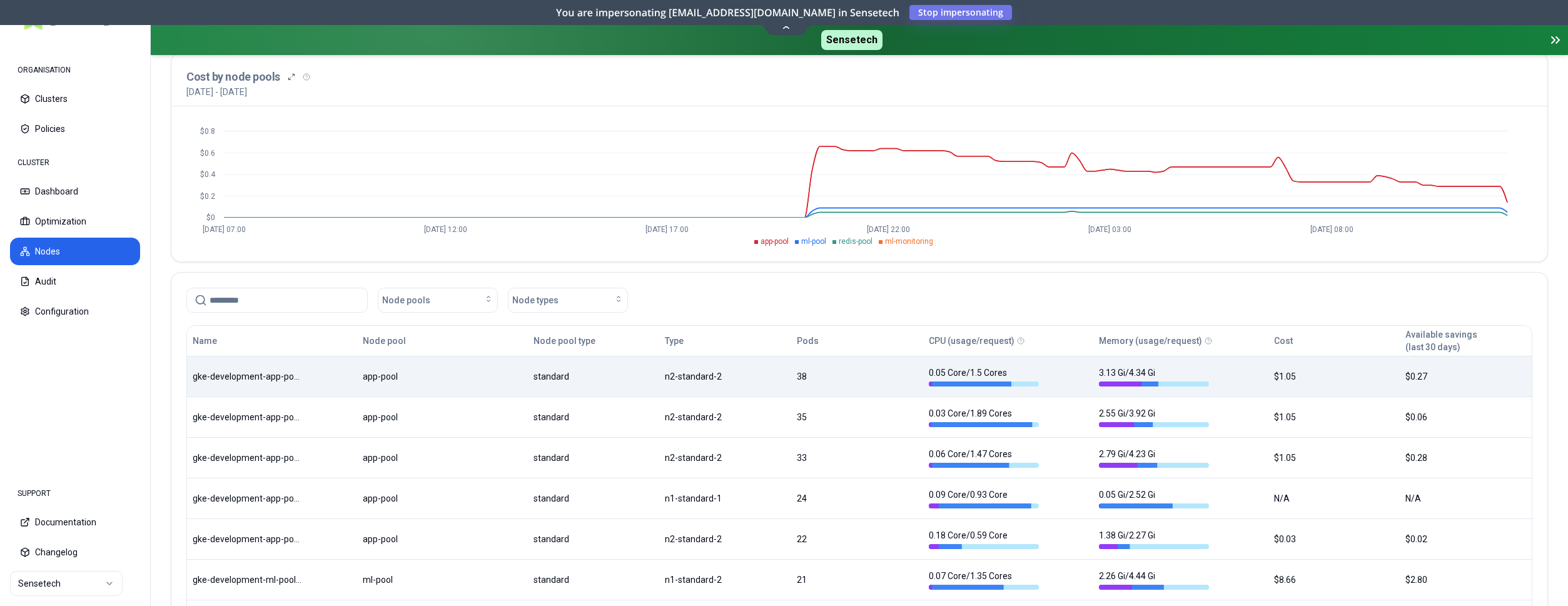
scroll to position [127, 0]
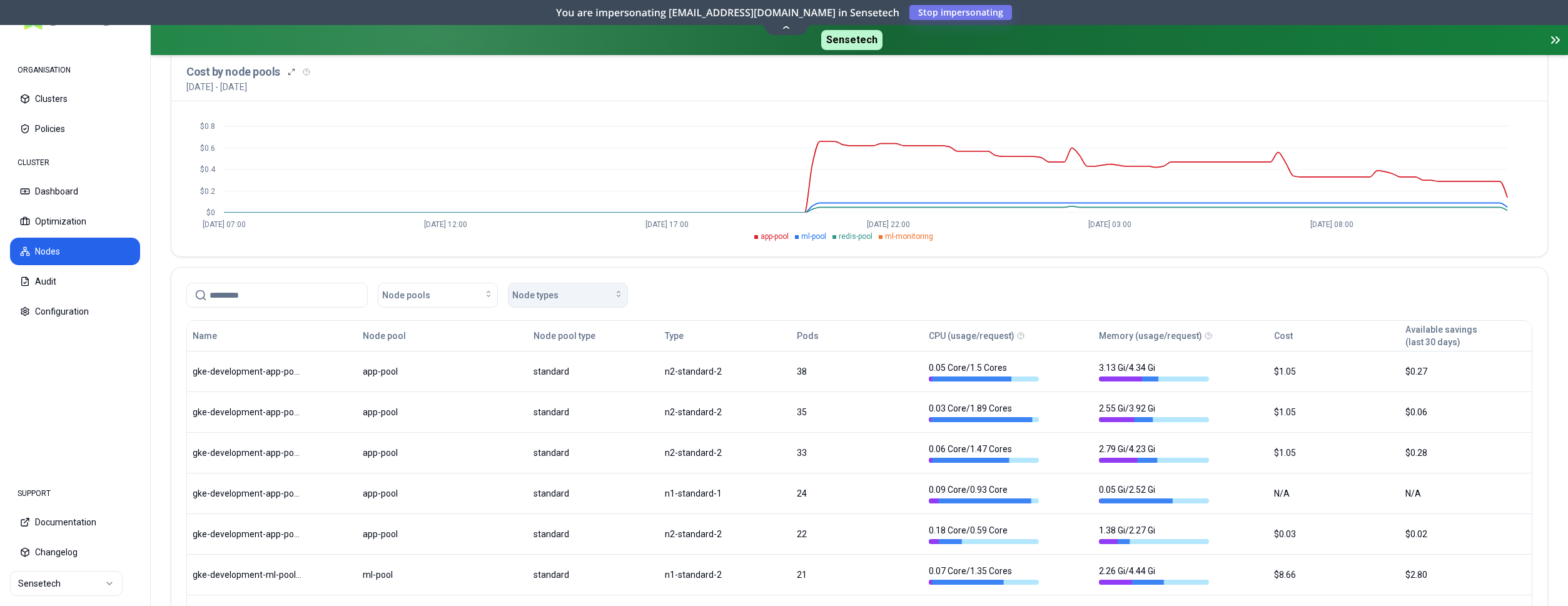
click at [616, 303] on button "Node types" at bounding box center [568, 295] width 120 height 25
click at [577, 383] on div "n2-standard-2" at bounding box center [571, 383] width 119 height 20
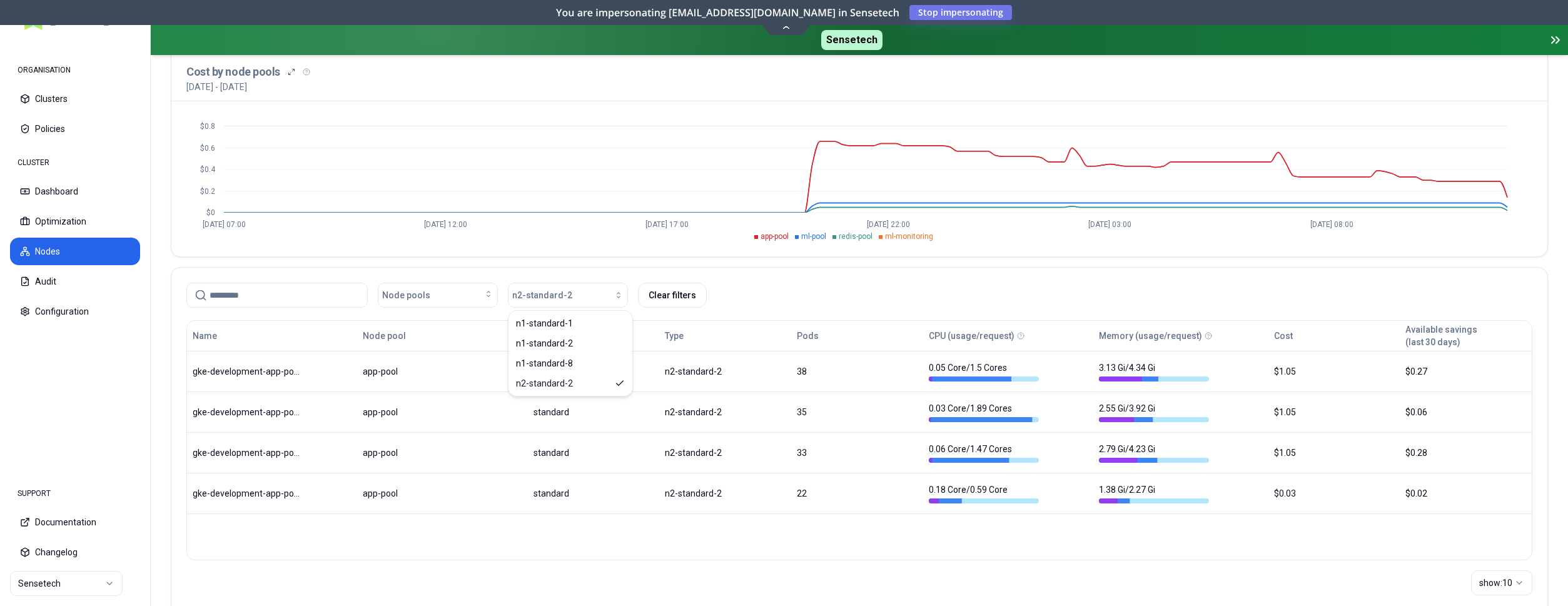
click at [838, 271] on div "Node pools n2-standard-2 Clear filters" at bounding box center [859, 293] width 1376 height 50
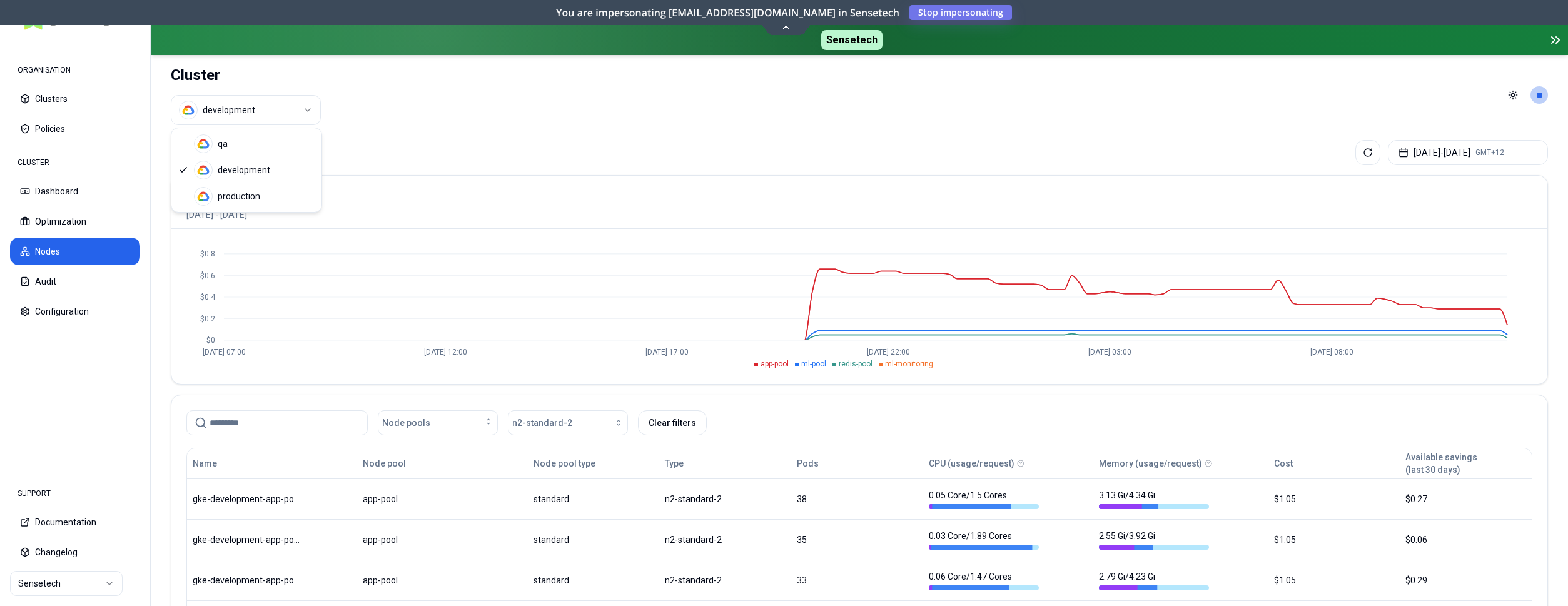
click at [280, 109] on html "ORGANISATION Clusters Policies CLUSTER Dashboard Optimization Nodes Audit Confi…" at bounding box center [784, 303] width 1568 height 606
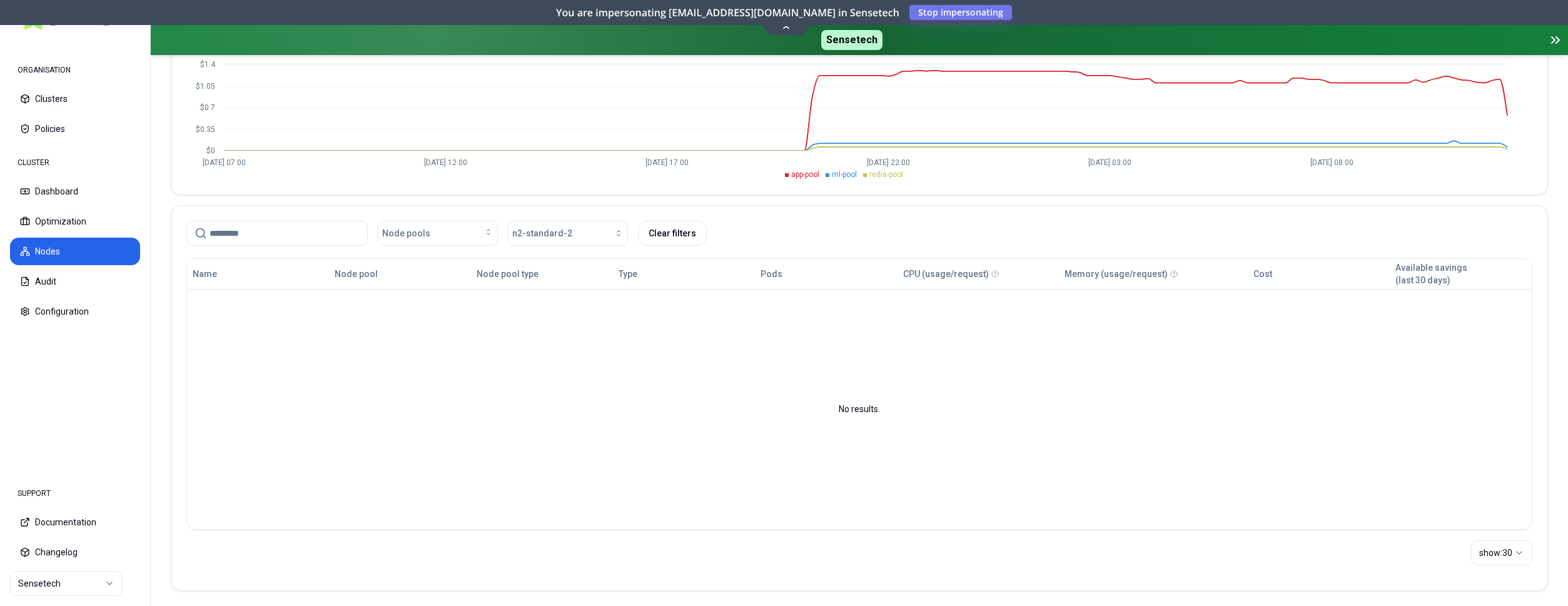
scroll to position [194, 0]
click at [78, 216] on button "Optimization" at bounding box center [75, 221] width 130 height 27
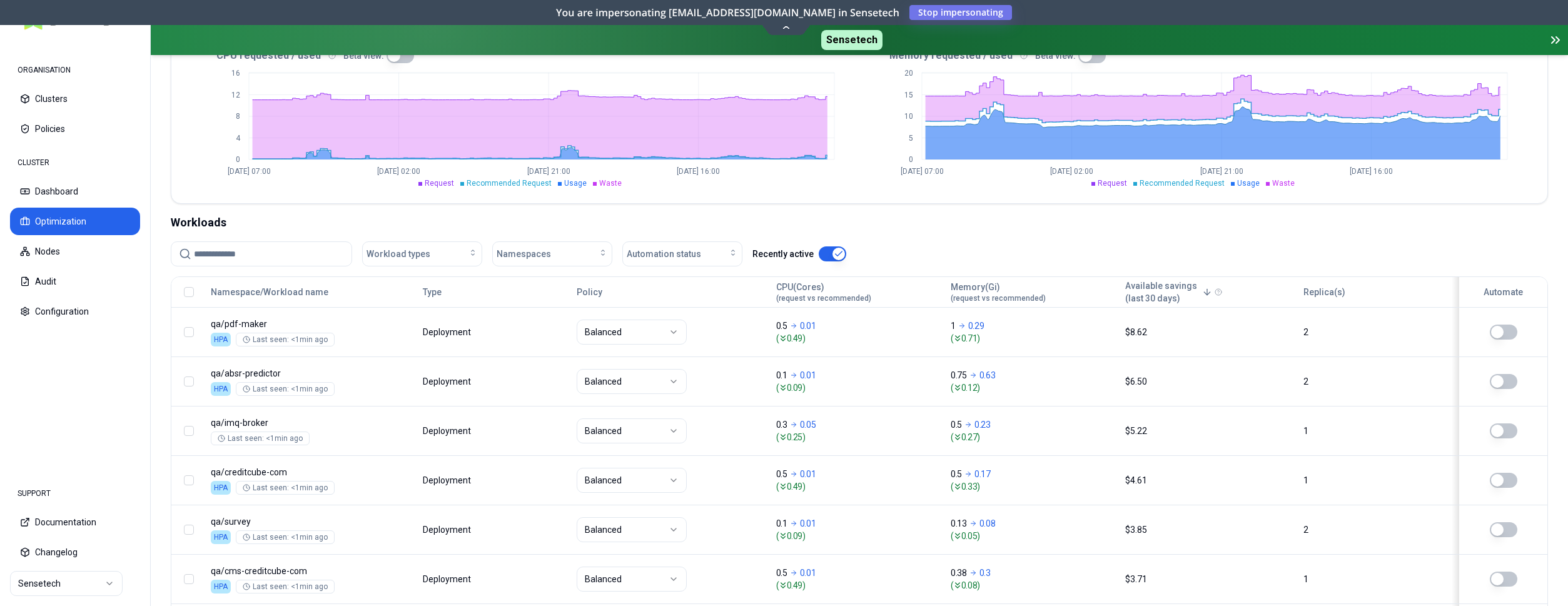
scroll to position [162, 0]
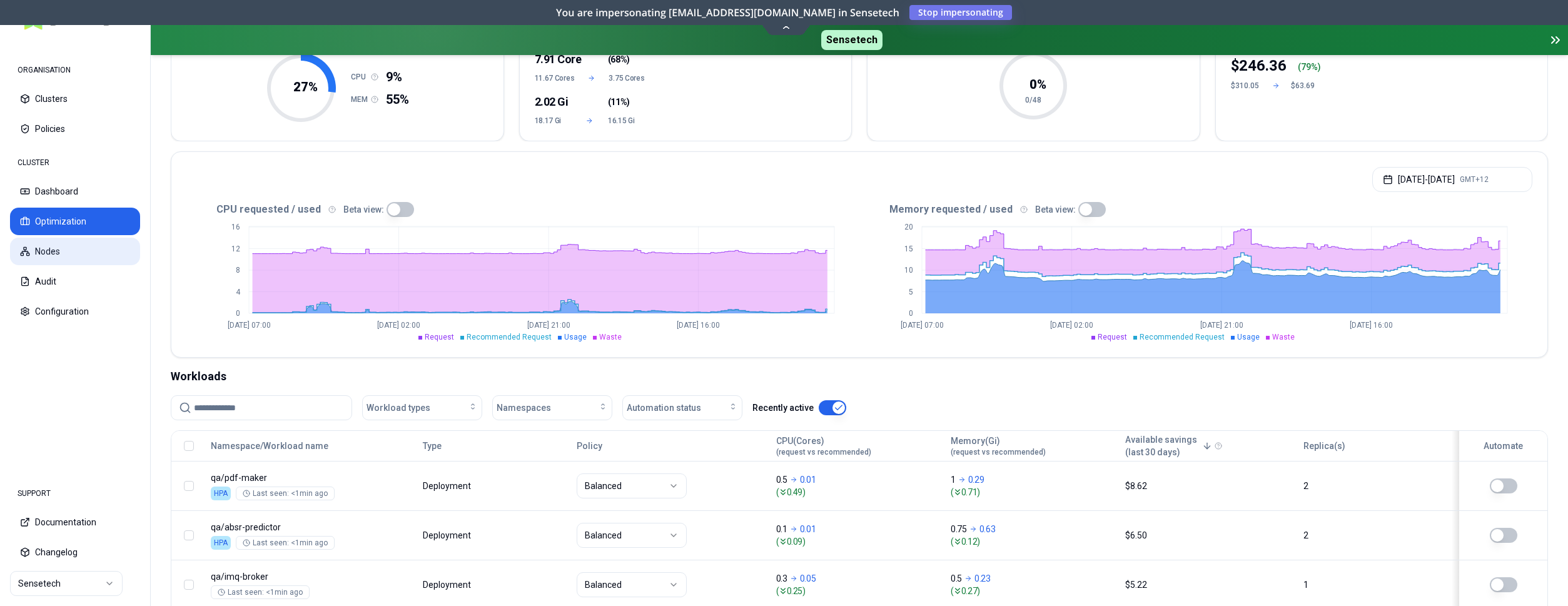
click at [52, 246] on button "Nodes" at bounding box center [75, 252] width 130 height 27
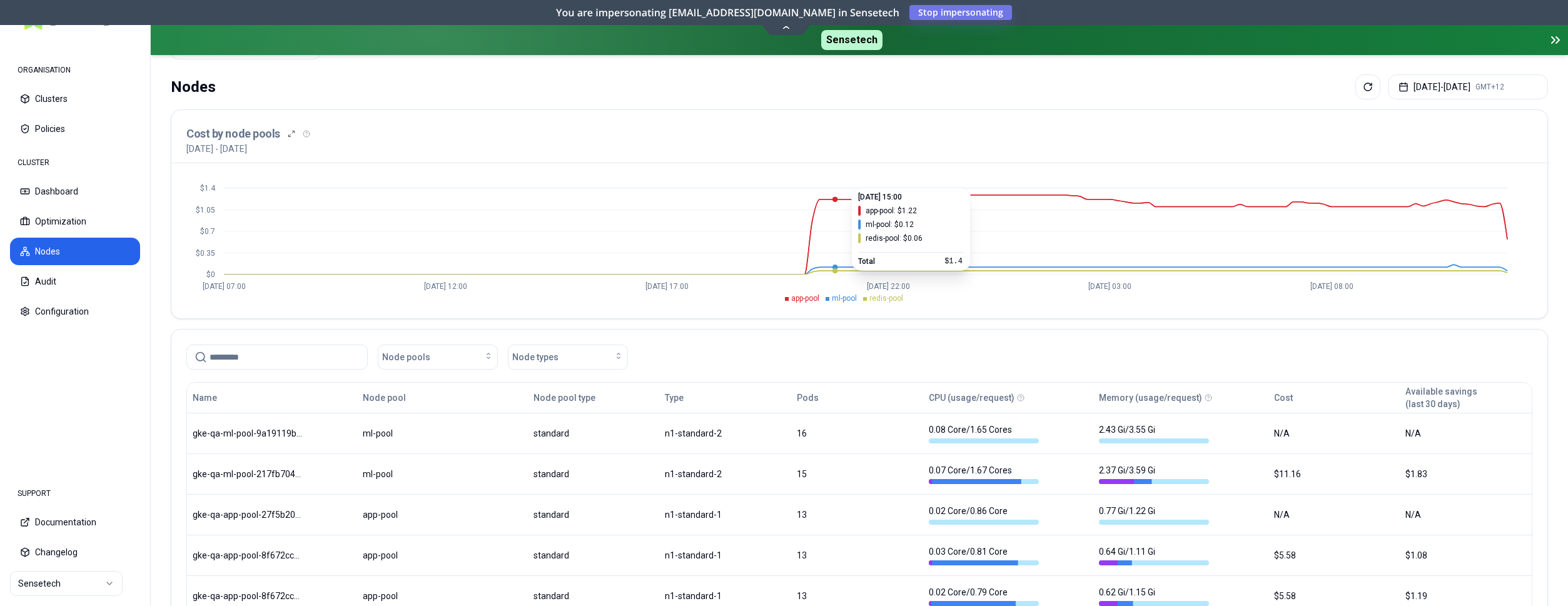
scroll to position [63, 0]
